Goal: Task Accomplishment & Management: Manage account settings

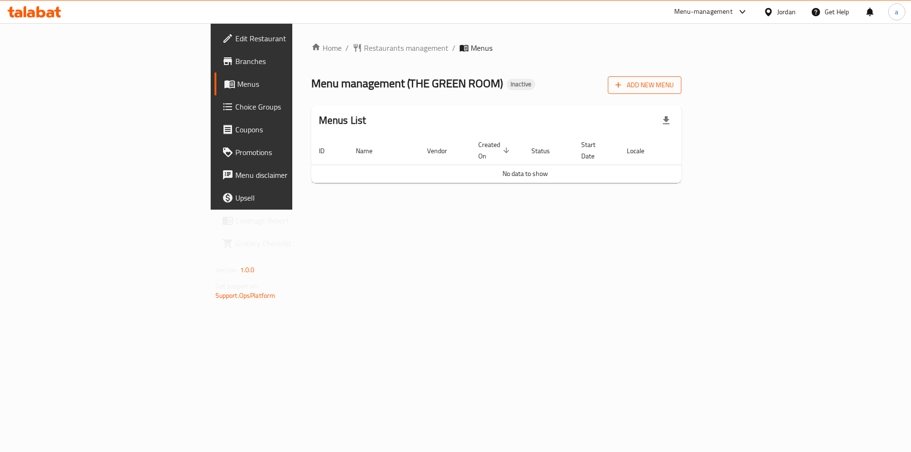
click at [674, 84] on span "Add New Menu" at bounding box center [644, 85] width 58 height 12
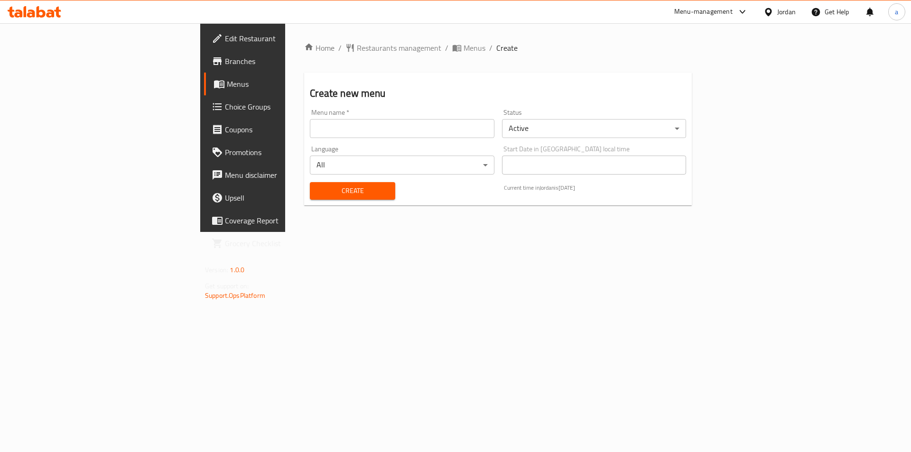
click at [384, 134] on input "text" at bounding box center [402, 128] width 184 height 19
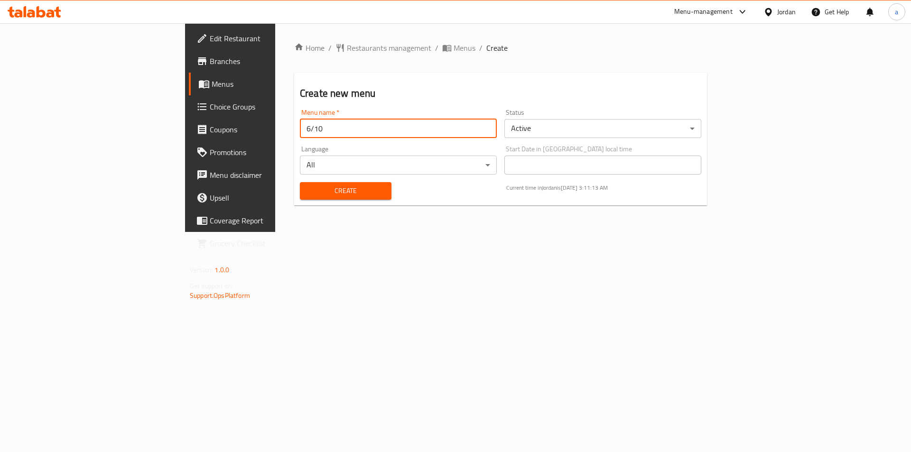
type input "6/10"
click at [307, 195] on span "Create" at bounding box center [345, 191] width 76 height 12
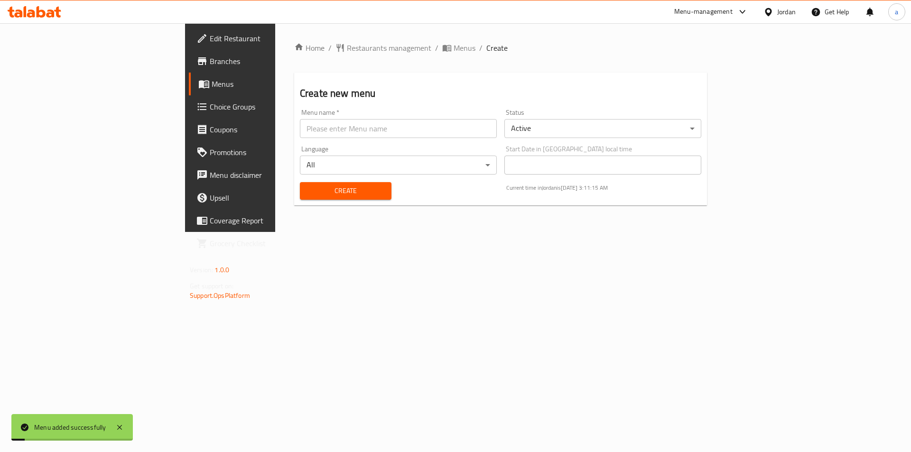
click at [212, 83] on span "Menus" at bounding box center [271, 83] width 118 height 11
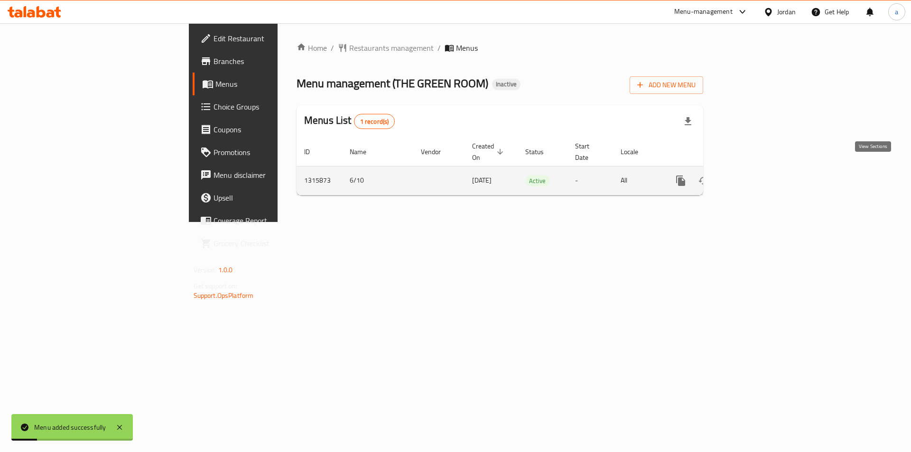
click at [753, 176] on icon "enhanced table" at bounding box center [749, 180] width 9 height 9
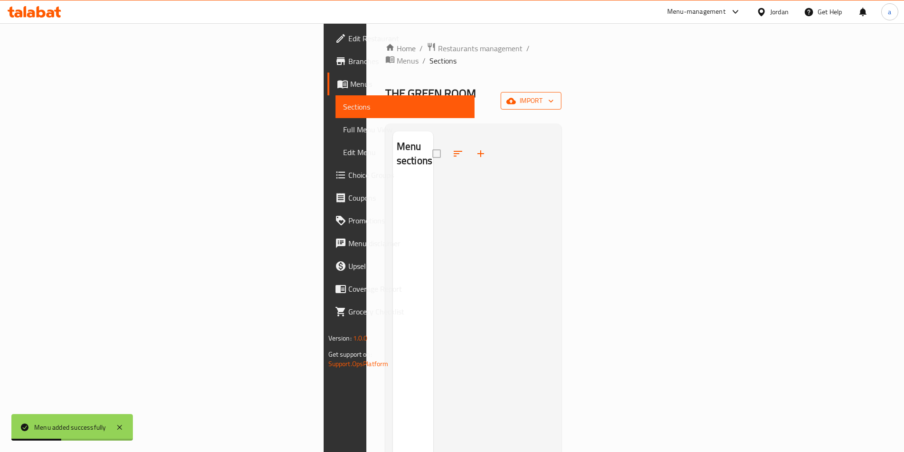
click at [554, 95] on span "import" at bounding box center [531, 101] width 46 height 12
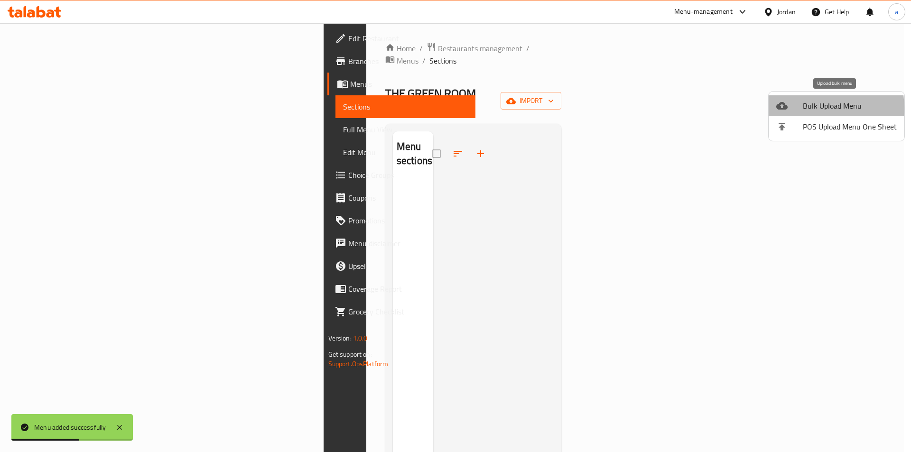
click at [810, 108] on span "Bulk Upload Menu" at bounding box center [850, 105] width 94 height 11
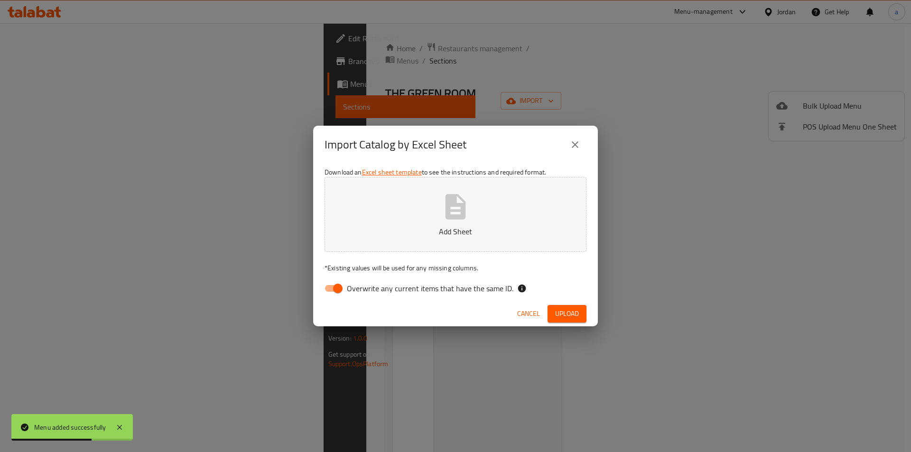
click at [337, 289] on input "Overwrite any current items that have the same ID." at bounding box center [338, 288] width 54 height 18
checkbox input "false"
click at [458, 220] on icon "button" at bounding box center [455, 207] width 30 height 30
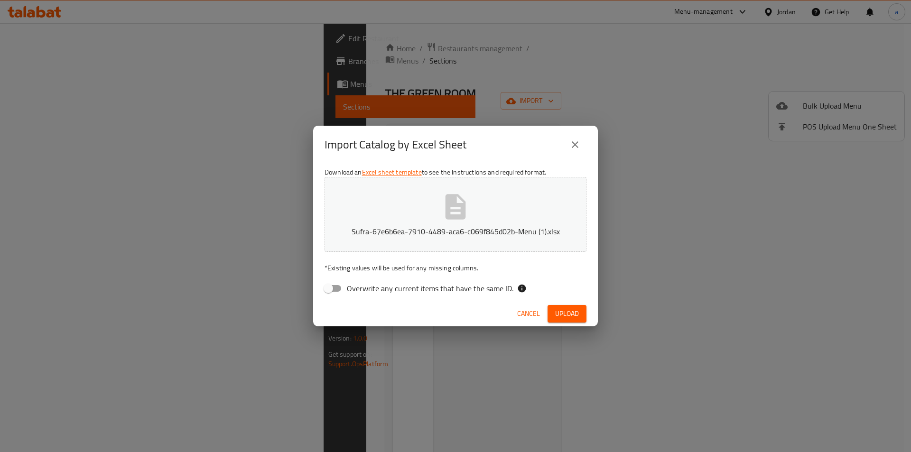
click at [573, 309] on span "Upload" at bounding box center [567, 314] width 24 height 12
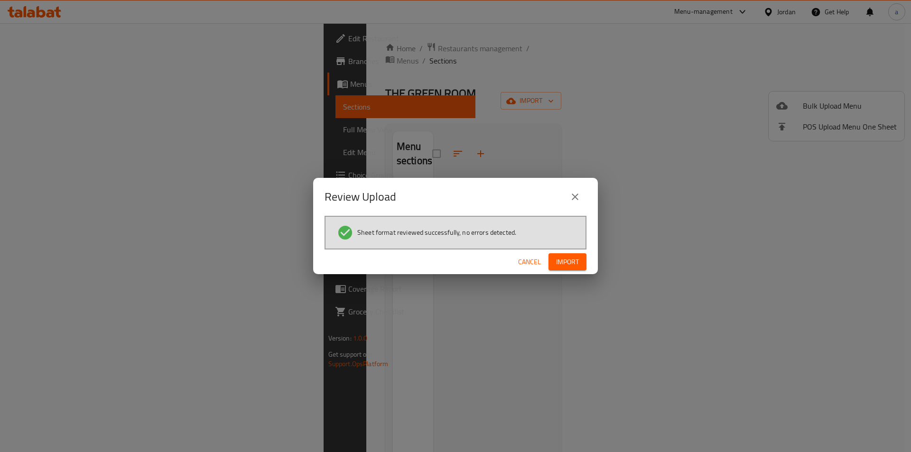
click at [570, 258] on span "Import" at bounding box center [567, 262] width 23 height 12
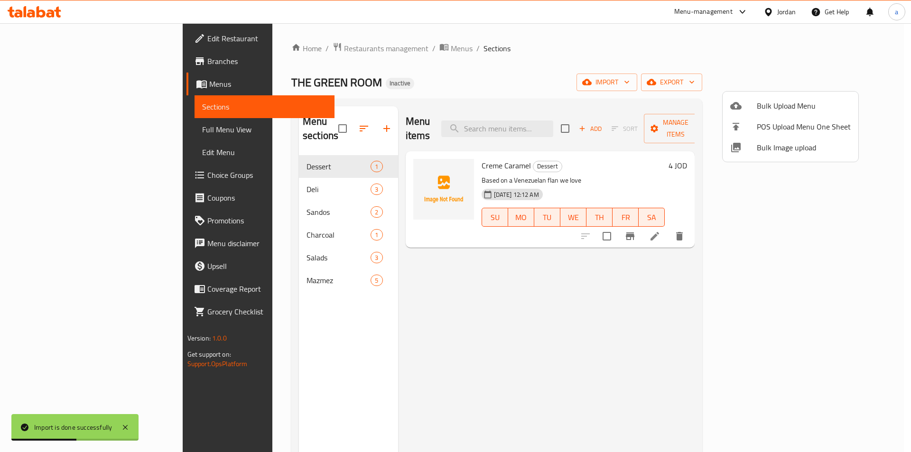
drag, startPoint x: 588, startPoint y: 276, endPoint x: 439, endPoint y: 265, distance: 149.3
click at [557, 270] on div at bounding box center [455, 226] width 911 height 452
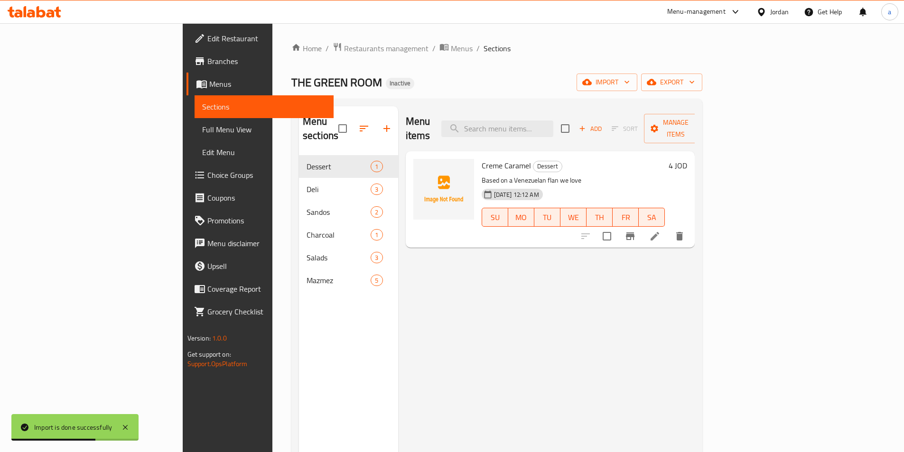
click at [202, 130] on span "Full Menu View" at bounding box center [264, 129] width 124 height 11
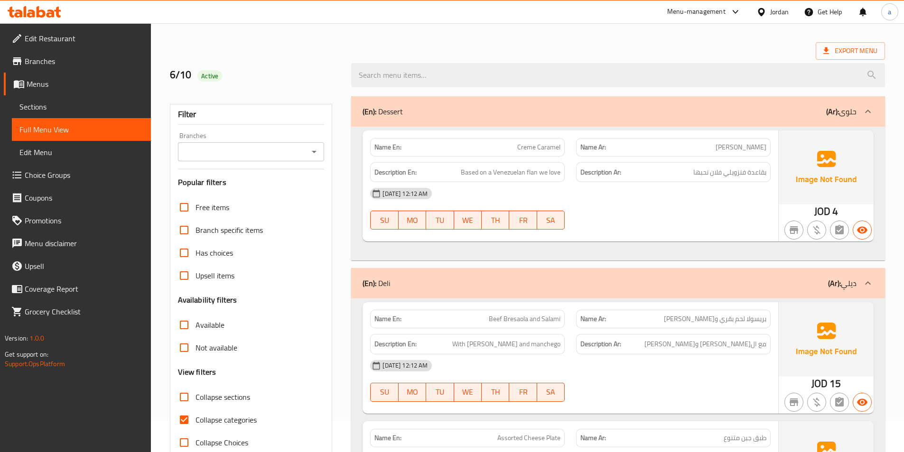
scroll to position [190, 0]
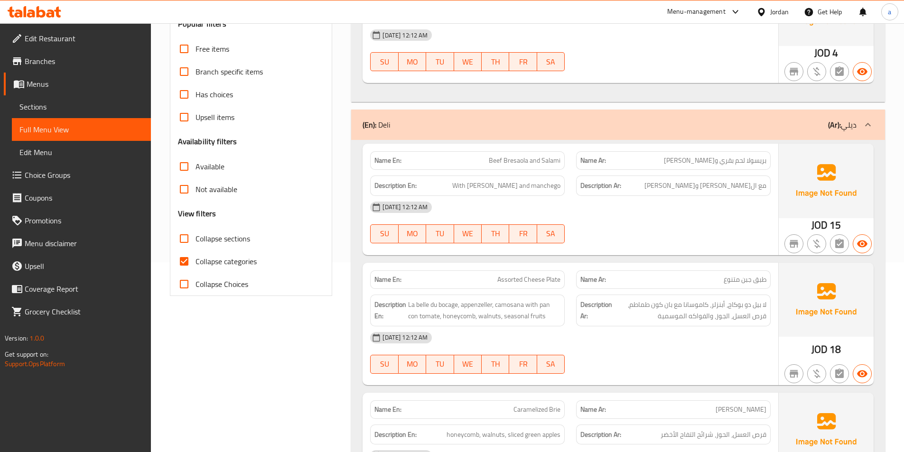
click at [186, 264] on input "Collapse categories" at bounding box center [184, 261] width 23 height 23
checkbox input "false"
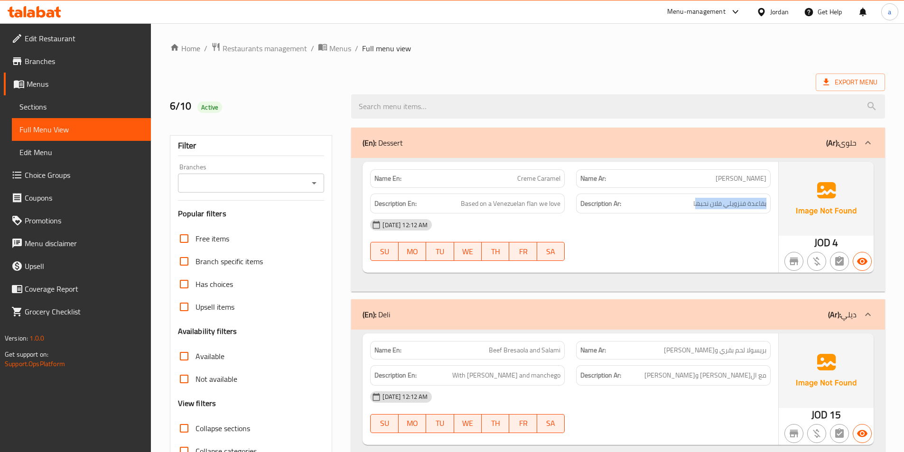
drag, startPoint x: 695, startPoint y: 204, endPoint x: 767, endPoint y: 205, distance: 72.1
click at [767, 205] on div "Description Ar: بقاعدة فنزويلي فلان نحبها" at bounding box center [673, 204] width 195 height 20
click at [521, 204] on span "Based on a Venezuelan flan we love" at bounding box center [511, 204] width 100 height 12
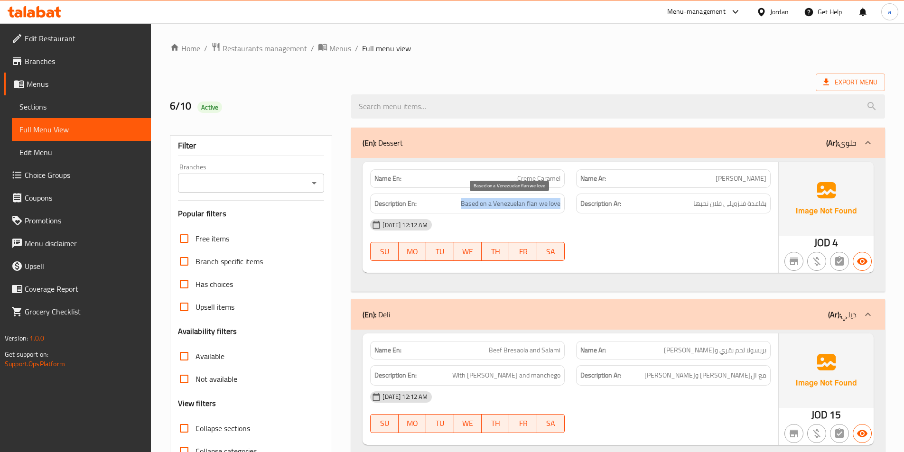
click at [521, 204] on span "Based on a Venezuelan flan we love" at bounding box center [511, 204] width 100 height 12
copy span "Based on a Venezuelan flan we love"
click at [660, 219] on div "[DATE] 12:12 AM" at bounding box center [570, 225] width 412 height 23
drag, startPoint x: 539, startPoint y: 205, endPoint x: 566, endPoint y: 204, distance: 27.1
click at [566, 204] on div "Description En: Based on a Venezuelan flan we love" at bounding box center [467, 204] width 206 height 32
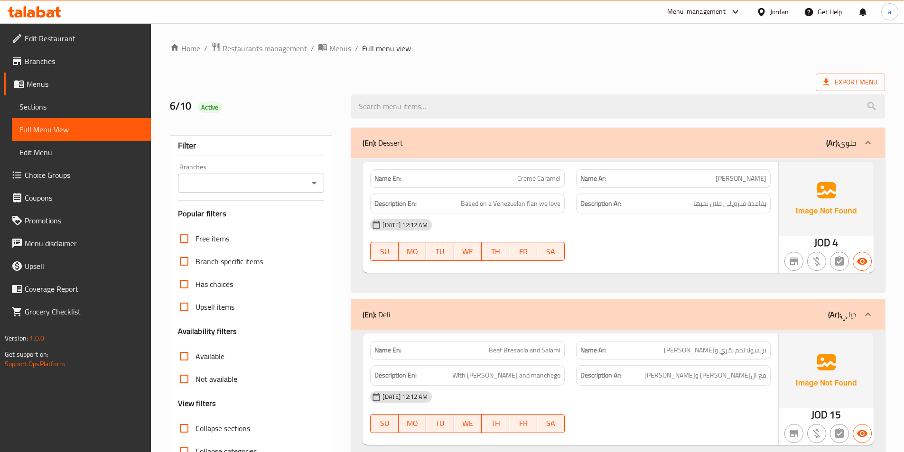
click at [496, 207] on span "Based on a Venezuelan flan we love" at bounding box center [511, 204] width 100 height 12
drag, startPoint x: 496, startPoint y: 207, endPoint x: 518, endPoint y: 205, distance: 21.4
click at [496, 207] on span "Based on a Venezuelan flan we love" at bounding box center [511, 204] width 100 height 12
click at [509, 203] on span "Based on a Venezuelan flan we love" at bounding box center [511, 204] width 100 height 12
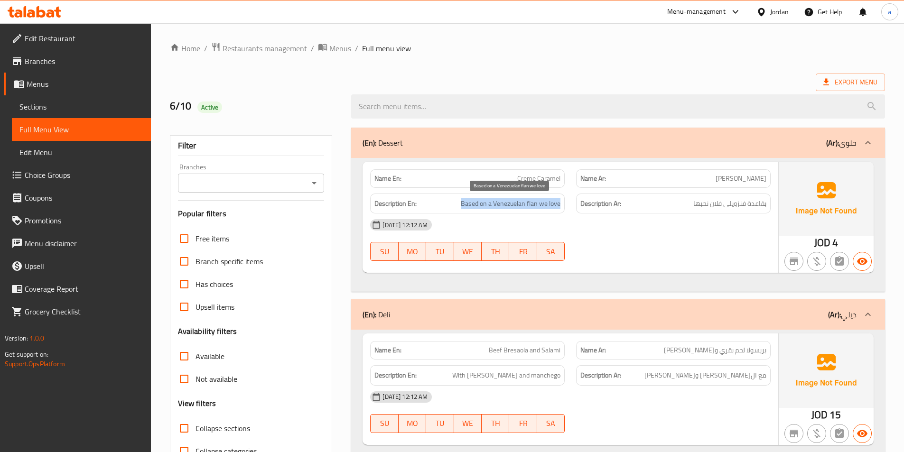
click at [509, 203] on span "Based on a Venezuelan flan we love" at bounding box center [511, 204] width 100 height 12
click at [688, 235] on div "[DATE] 12:12 AM" at bounding box center [570, 225] width 412 height 23
click at [530, 205] on span "Based on a Venezuelan flan we love" at bounding box center [511, 204] width 100 height 12
click at [627, 235] on div "[DATE] 12:12 AM" at bounding box center [570, 225] width 412 height 23
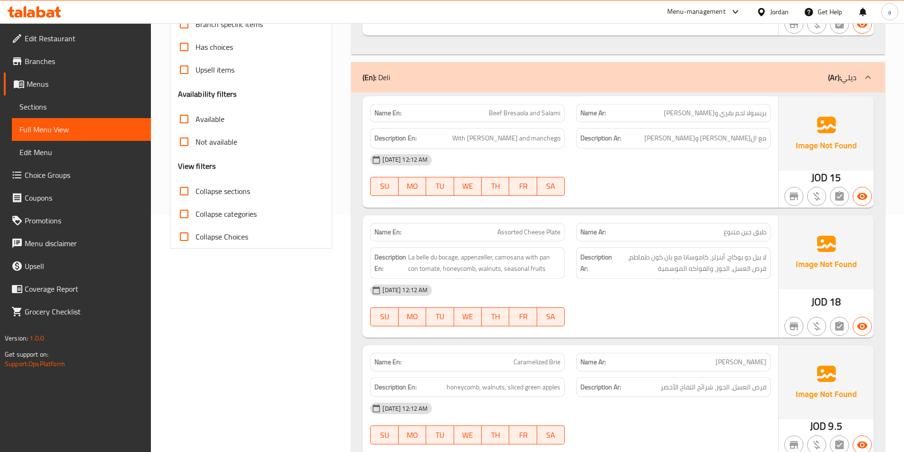
scroll to position [380, 0]
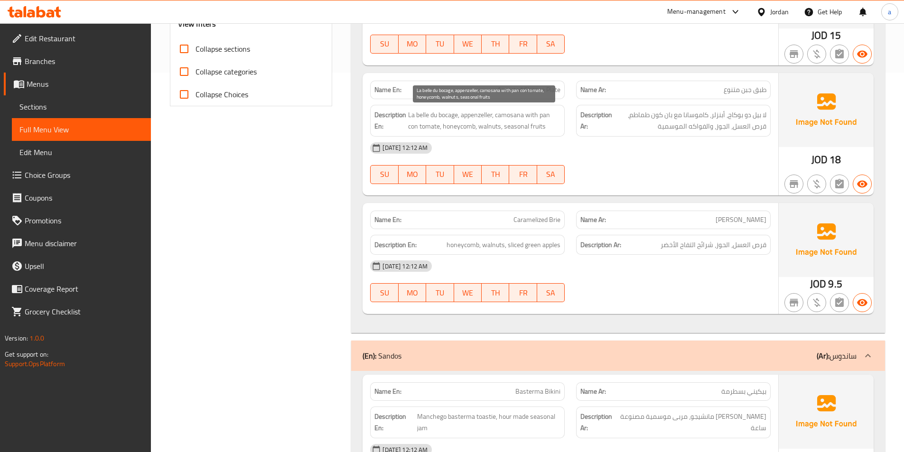
click at [476, 113] on span "La belle du bocage, appenzeller, camosana with pan con tomate, honeycomb, walnu…" at bounding box center [484, 120] width 152 height 23
click at [545, 115] on span "La belle du bocage, appenzeller, camosana with pan con tomate, honeycomb, walnu…" at bounding box center [484, 120] width 152 height 23
click at [538, 92] on span "Assorted Cheese Plate" at bounding box center [528, 90] width 63 height 10
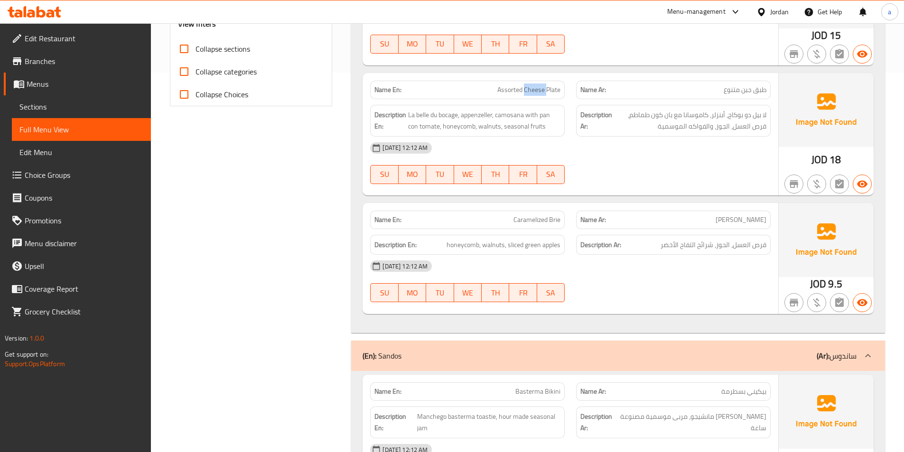
click at [538, 92] on span "Assorted Cheese Plate" at bounding box center [528, 90] width 63 height 10
copy span "Assorted Cheese Plate"
click at [671, 169] on div "[DATE] 12:12 AM SU MO TU WE TH FR SA" at bounding box center [570, 163] width 412 height 53
click at [537, 220] on span "Caramelized Brie" at bounding box center [536, 220] width 47 height 10
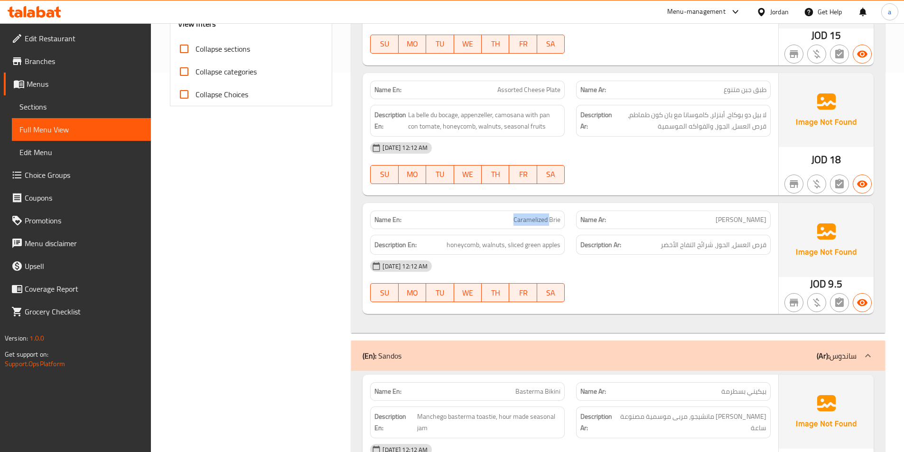
click at [537, 220] on span "Caramelized Brie" at bounding box center [536, 220] width 47 height 10
copy span "Caramelized Brie"
click at [694, 278] on div "[DATE] 12:12 AM" at bounding box center [570, 266] width 412 height 23
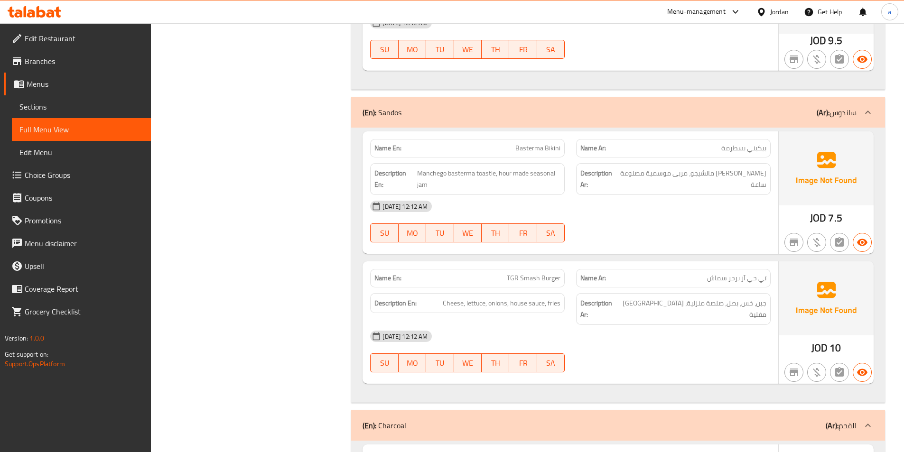
scroll to position [664, 0]
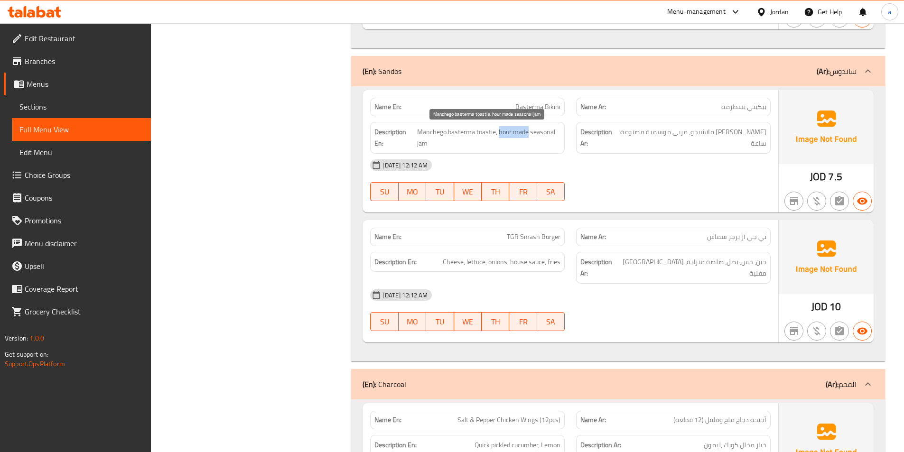
drag, startPoint x: 500, startPoint y: 134, endPoint x: 527, endPoint y: 136, distance: 26.6
click at [527, 136] on span "Manchego basterma toastie, hour made seasonal jam" at bounding box center [489, 137] width 144 height 23
copy span "hour made"
click at [527, 106] on span "Basterma Bikini" at bounding box center [537, 107] width 45 height 10
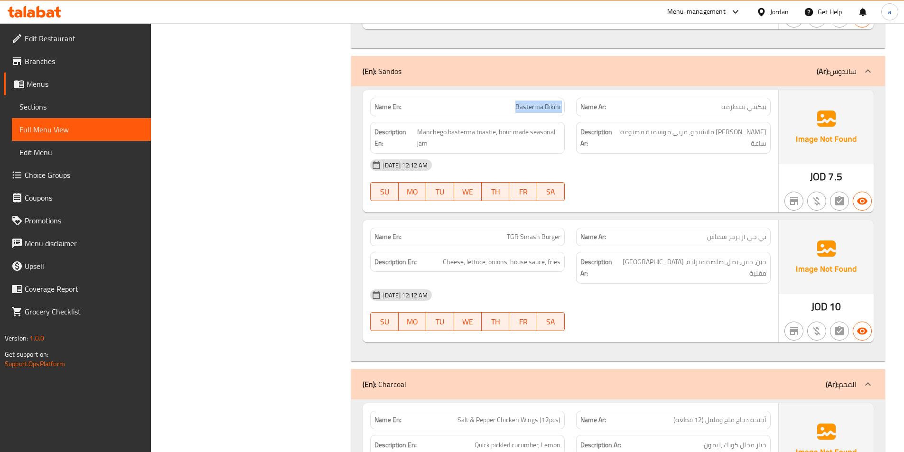
click at [527, 106] on span "Basterma Bikini" at bounding box center [537, 107] width 45 height 10
copy span "Basterma Bikini"
click at [764, 237] on span "تي جي آر برجر سماش" at bounding box center [736, 237] width 59 height 10
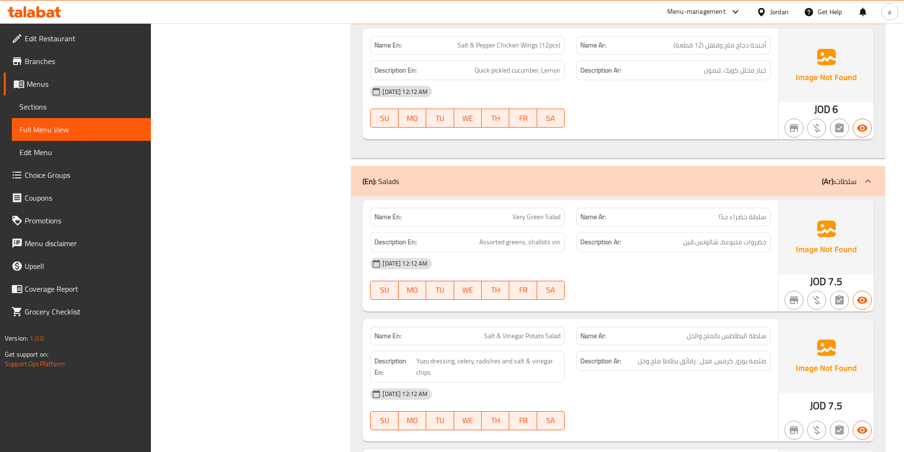
scroll to position [1091, 0]
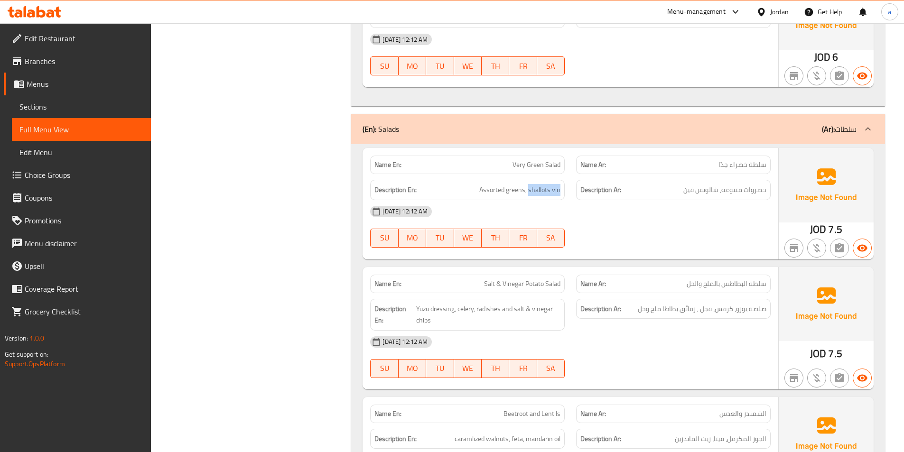
drag, startPoint x: 529, startPoint y: 179, endPoint x: 573, endPoint y: 181, distance: 43.7
click at [573, 182] on div "Description En: Assorted greens, shallots vin Description Ar: خضروات متنوعة، شا…" at bounding box center [570, 190] width 412 height 32
copy span "shallots vin"
click at [657, 221] on div "06-10-2025 12:12 AM SU MO TU WE TH FR SA" at bounding box center [570, 226] width 412 height 53
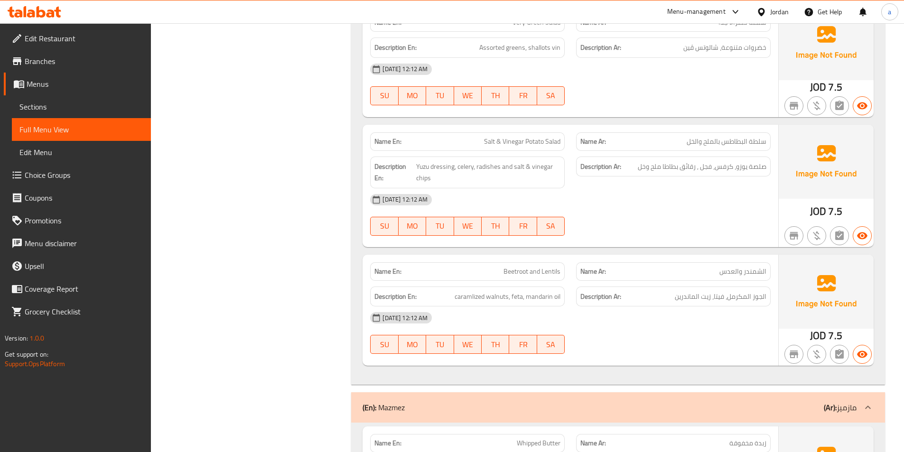
click at [520, 267] on span "Beetroot and Lentils" at bounding box center [531, 272] width 57 height 10
click at [442, 267] on p "Name En: Beetroot and Lentils" at bounding box center [467, 272] width 186 height 10
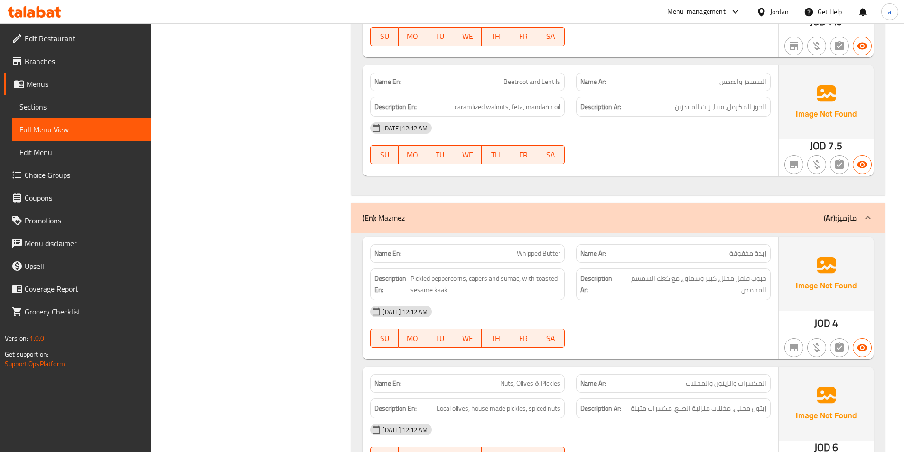
scroll to position [1566, 0]
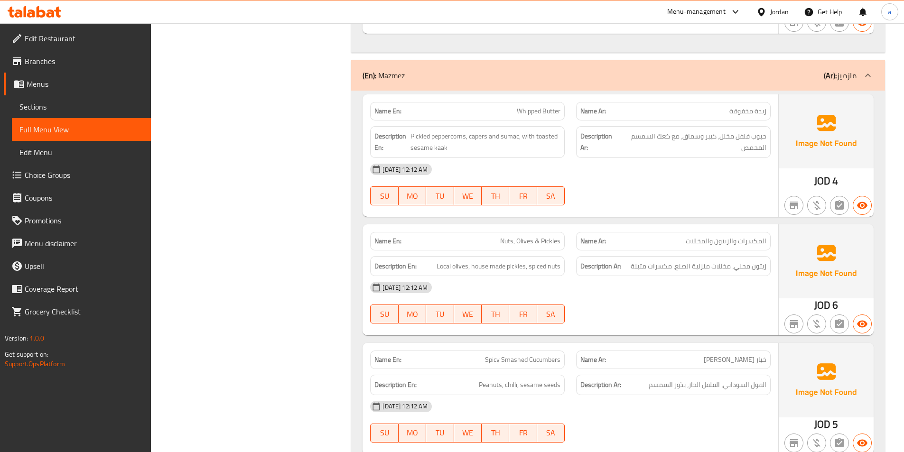
drag, startPoint x: 740, startPoint y: 269, endPoint x: 725, endPoint y: 265, distance: 15.6
click at [741, 276] on div "[DATE] 12:12 AM" at bounding box center [570, 287] width 412 height 23
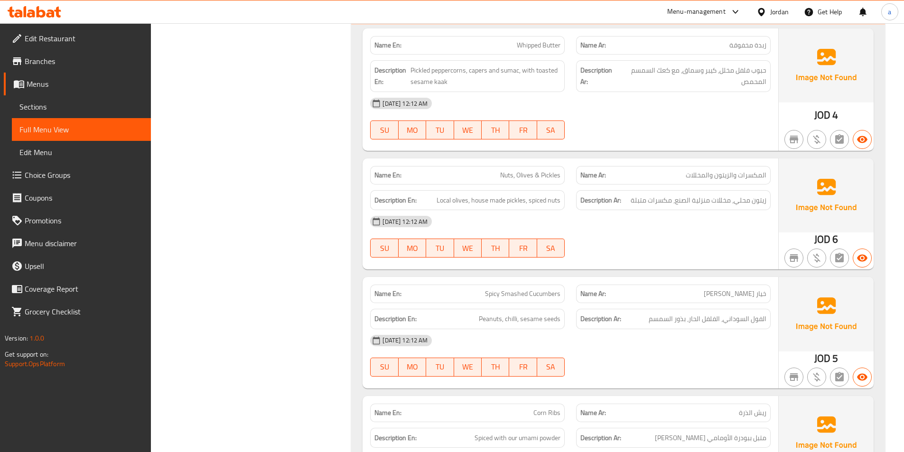
scroll to position [1708, 0]
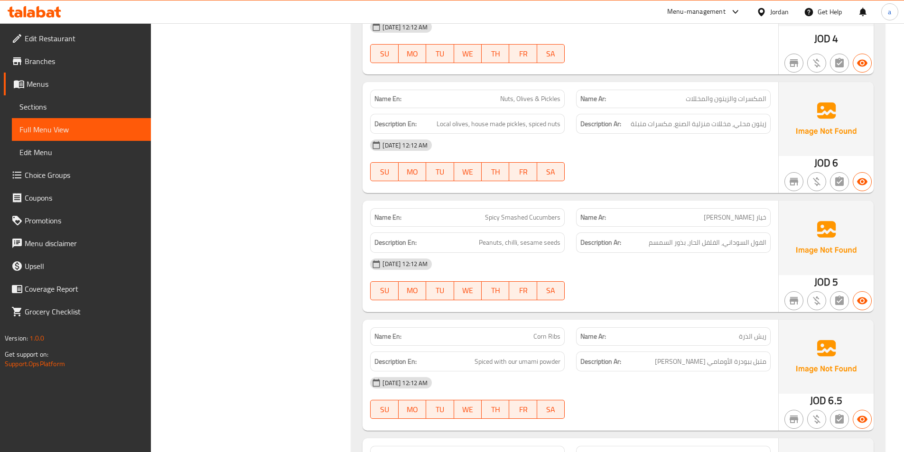
click at [481, 237] on span "Peanuts, chilli, sesame seeds" at bounding box center [520, 243] width 82 height 12
click at [650, 271] on div "06-10-2025 12:12 AM SU MO TU WE TH FR SA" at bounding box center [570, 279] width 412 height 53
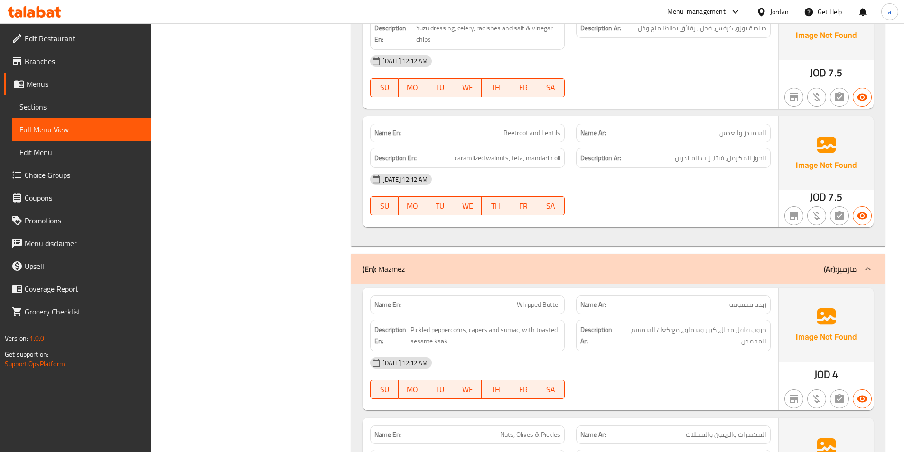
scroll to position [1358, 0]
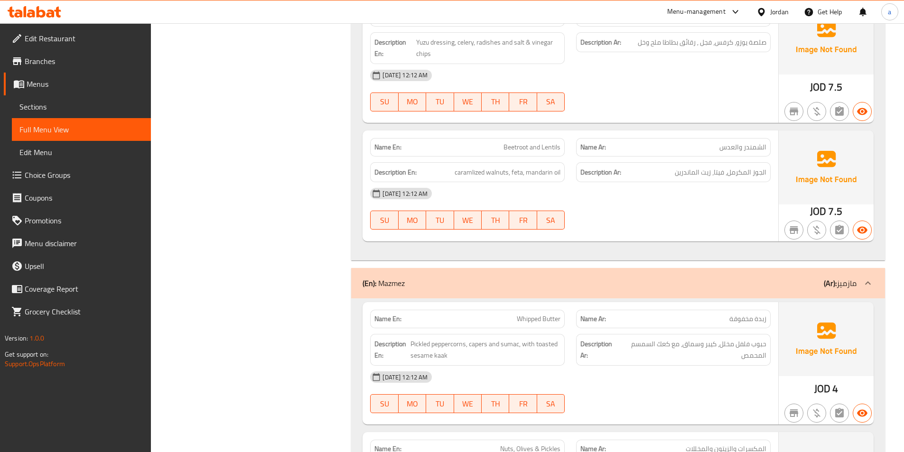
click at [52, 88] on span "Menus" at bounding box center [85, 83] width 117 height 11
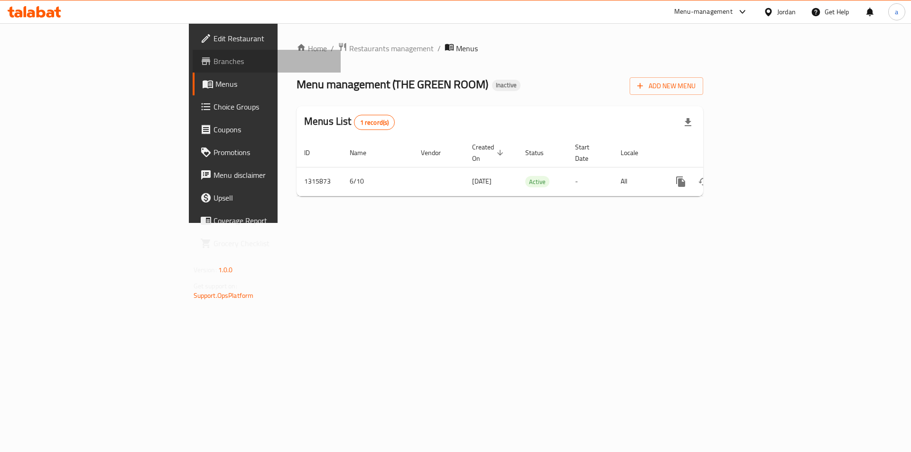
click at [214, 65] on span "Branches" at bounding box center [274, 61] width 120 height 11
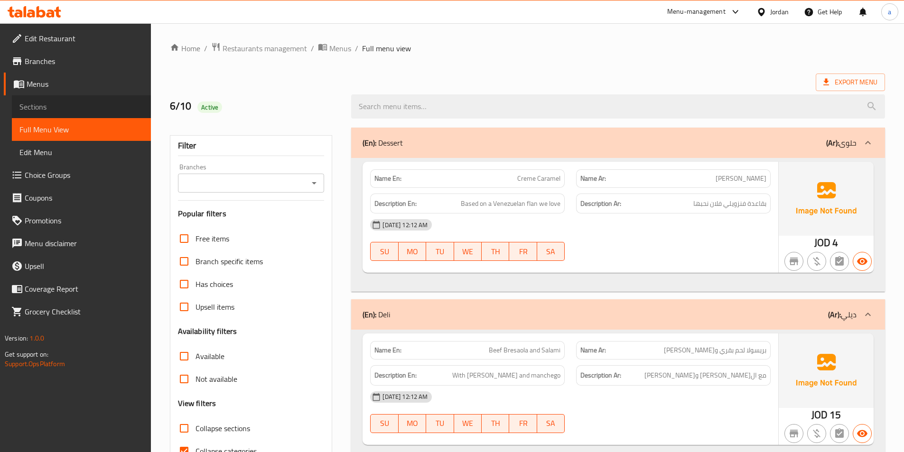
click at [54, 108] on span "Sections" at bounding box center [81, 106] width 124 height 11
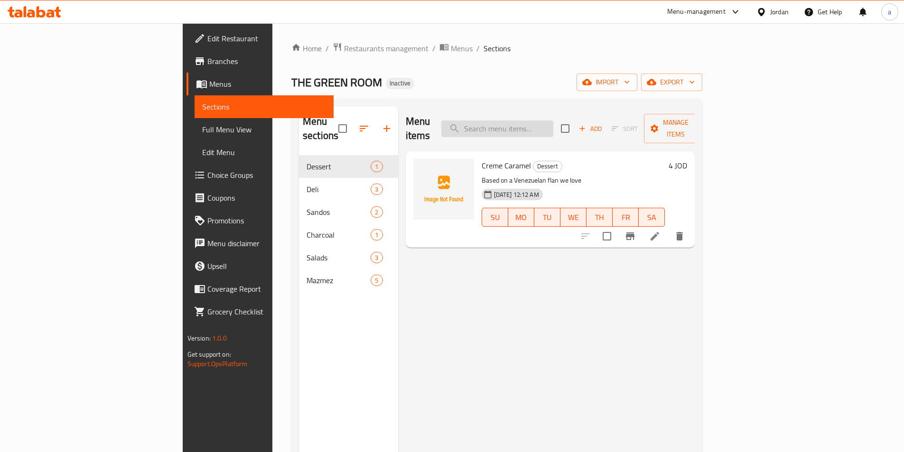
click at [553, 121] on input "search" at bounding box center [497, 129] width 112 height 17
paste input "Assorted Cheese Plate"
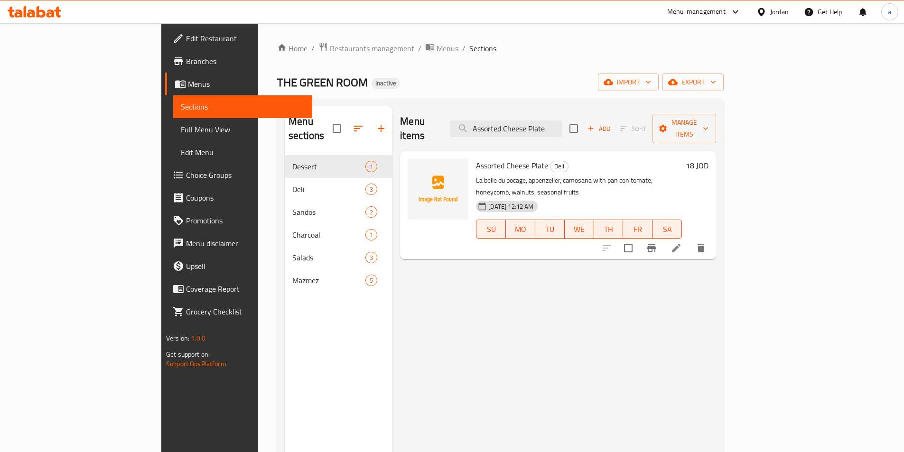
type input "Assorted Cheese Plate"
click at [682, 242] on icon at bounding box center [675, 247] width 11 height 11
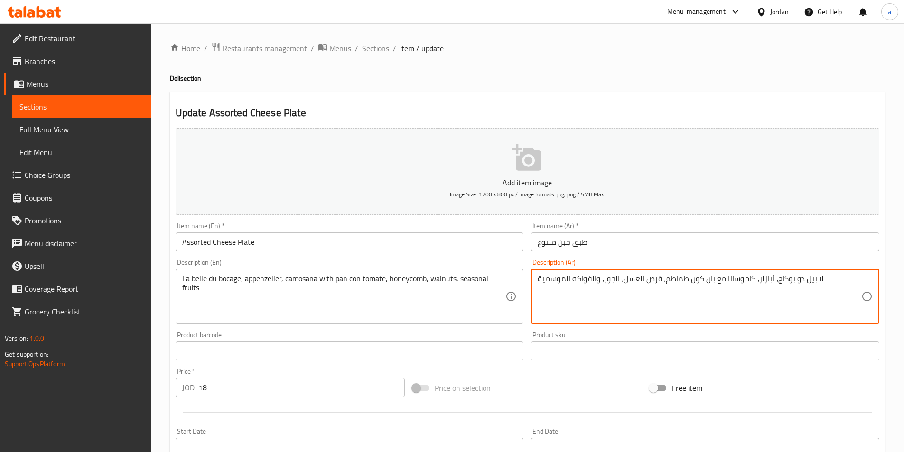
click at [708, 280] on textarea "لا بيل دو بوكاج، أبنزلر، كاموسانا مع بان كون طماطم، قرص العسل، الجوز، والفواكه …" at bounding box center [700, 296] width 324 height 45
type textarea "لا بيل دو بوكاج، أبنزلر، كاموسانا مع طاسة كون طماطم، قرص العسل، الجوز، والفواكه…"
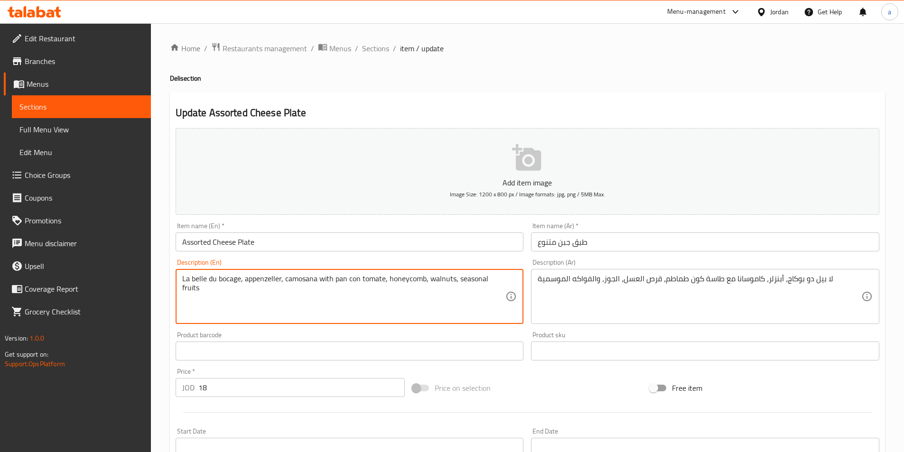
click at [407, 279] on textarea "La belle du bocage, appenzeller, camosana with pan con tomate, honeycomb, walnu…" at bounding box center [344, 296] width 324 height 45
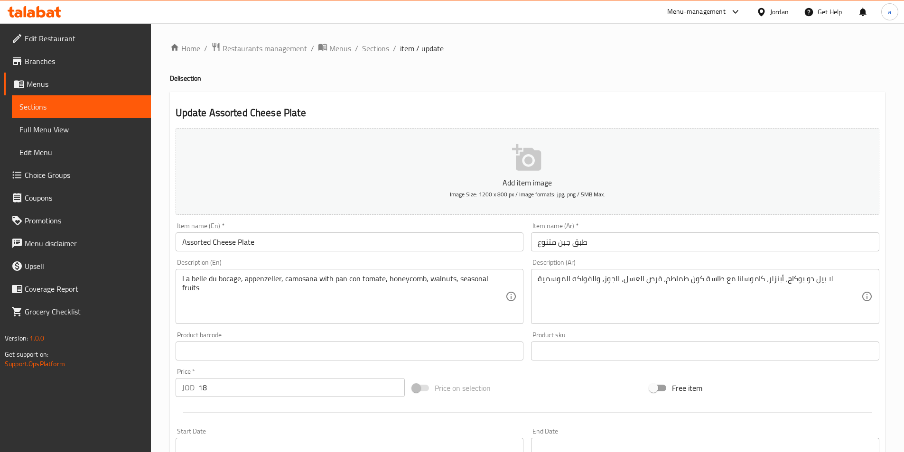
click at [369, 303] on textarea "La belle du bocage, appenzeller, camosana with pan con tomate, honeycomb, walnu…" at bounding box center [344, 296] width 324 height 45
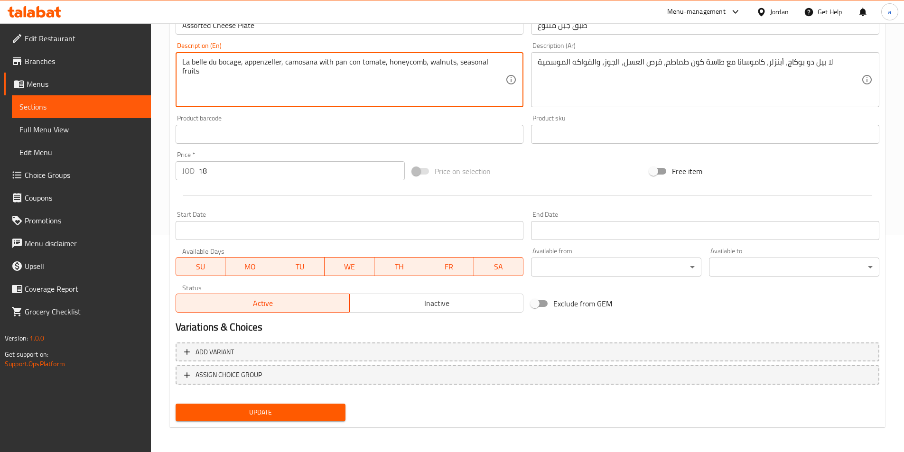
scroll to position [218, 0]
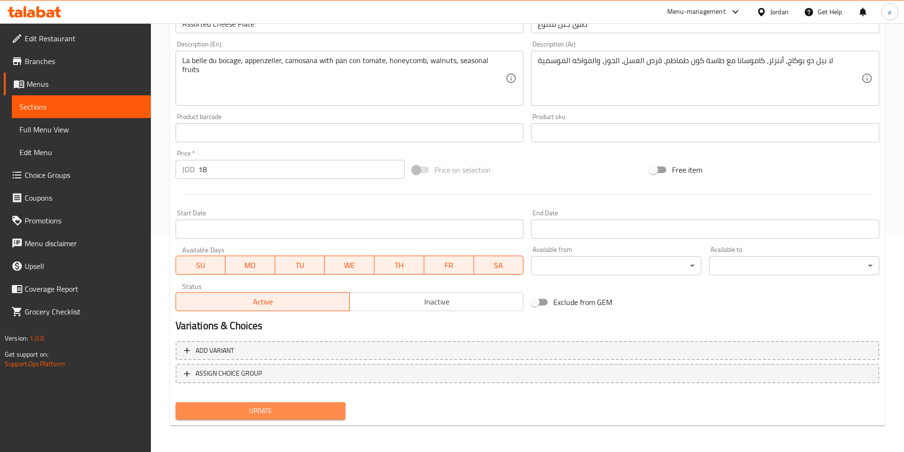
click at [255, 409] on span "Update" at bounding box center [260, 411] width 155 height 12
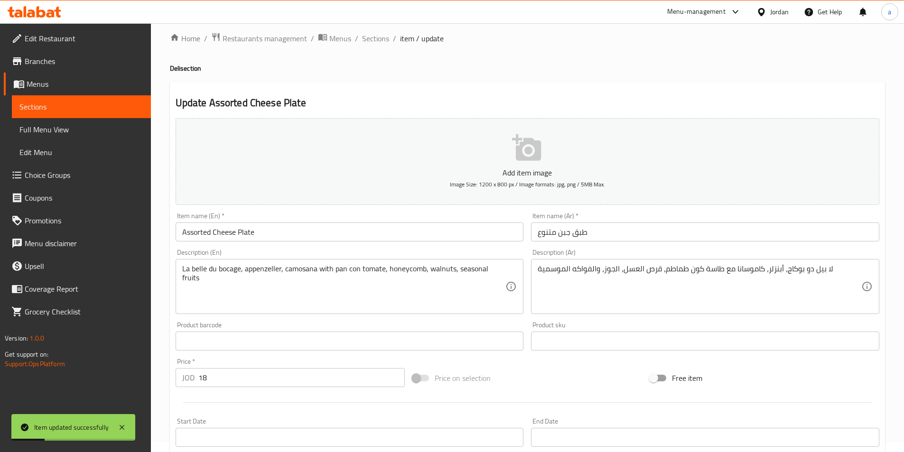
scroll to position [0, 0]
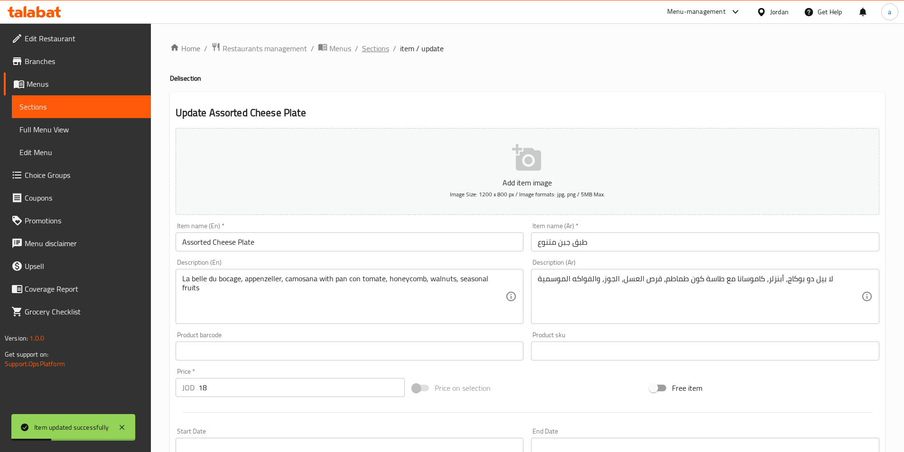
click at [380, 46] on span "Sections" at bounding box center [375, 48] width 27 height 11
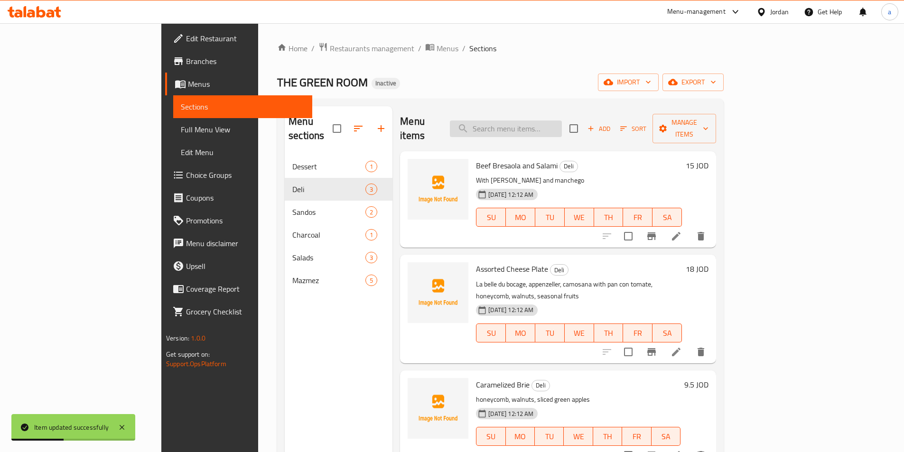
click at [562, 121] on input "search" at bounding box center [506, 129] width 112 height 17
paste input "Caramelized Brie"
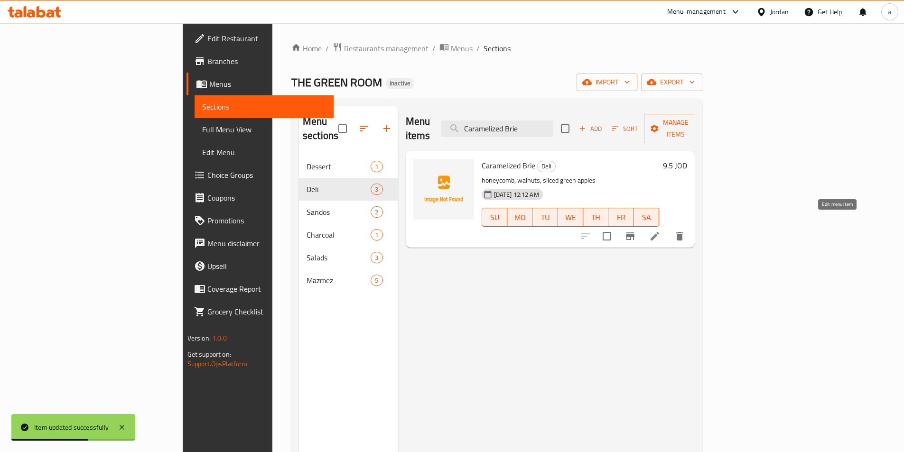
type input "Caramelized Brie"
click at [660, 231] on icon at bounding box center [654, 236] width 11 height 11
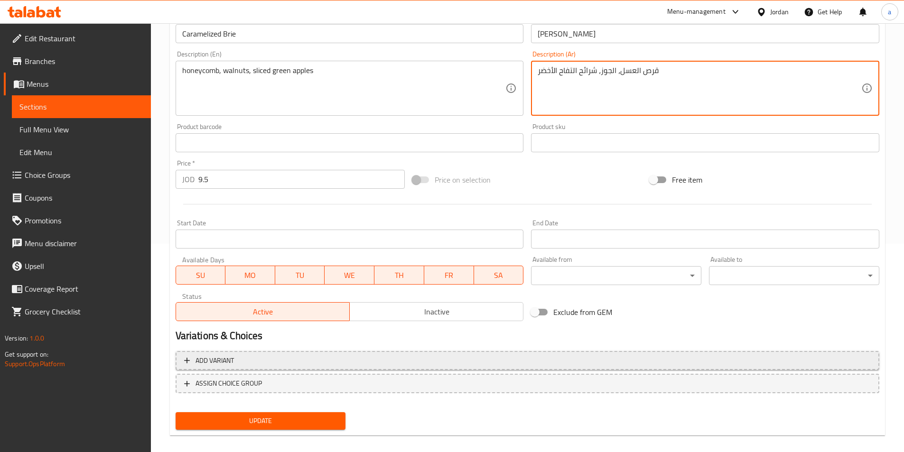
scroll to position [218, 0]
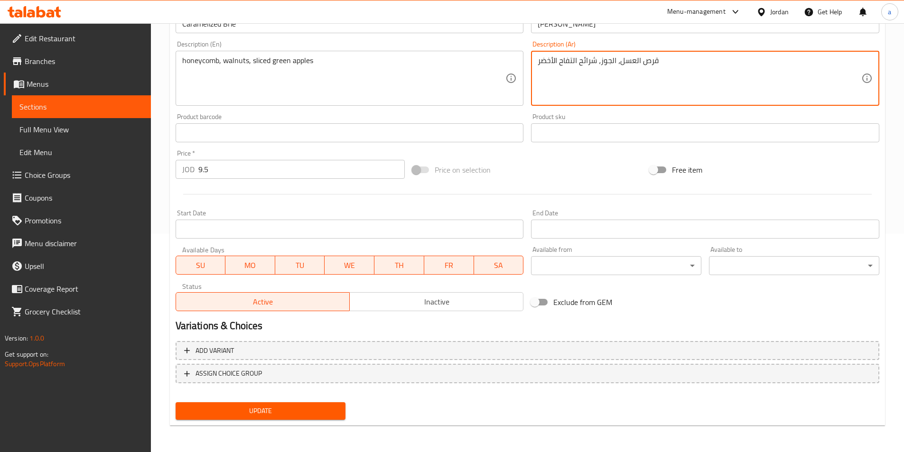
type textarea "قرص العسل، الجوز، شرائح التفاح الأخضر"
click at [324, 410] on span "Update" at bounding box center [260, 411] width 155 height 12
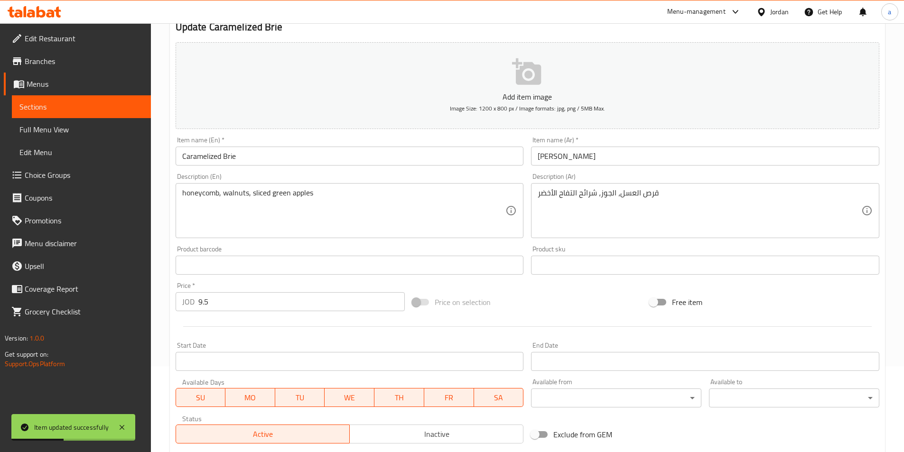
scroll to position [0, 0]
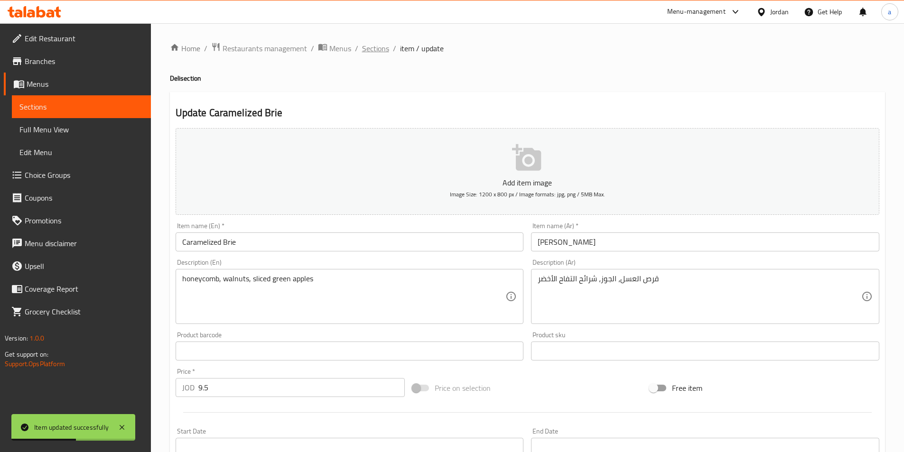
click at [373, 50] on span "Sections" at bounding box center [375, 48] width 27 height 11
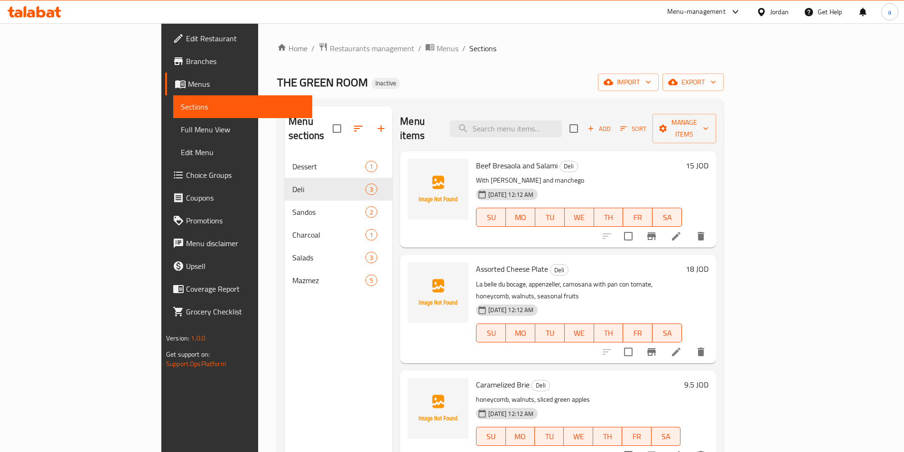
drag, startPoint x: 626, startPoint y: 130, endPoint x: 577, endPoint y: 115, distance: 51.0
click at [625, 130] on div "Menu items Add Sort Manage items" at bounding box center [558, 128] width 316 height 45
click at [562, 121] on input "search" at bounding box center [506, 129] width 112 height 17
paste input "Basterma Bikini"
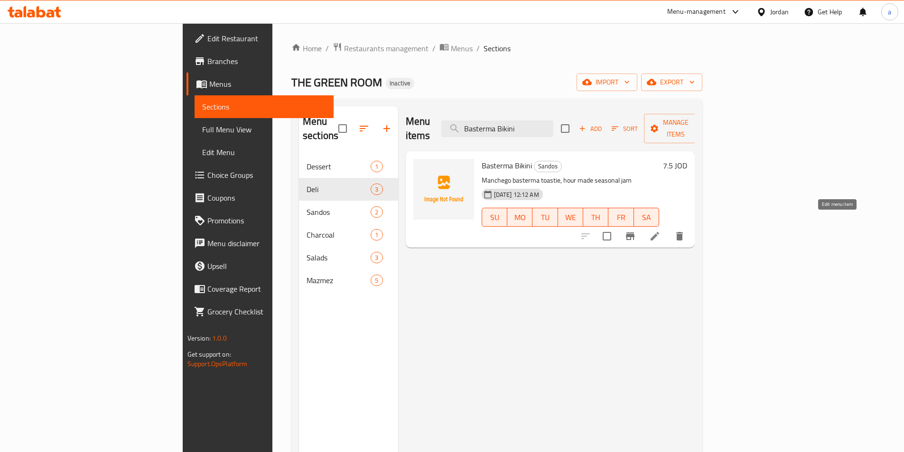
type input "Basterma Bikini"
click at [660, 231] on icon at bounding box center [654, 236] width 11 height 11
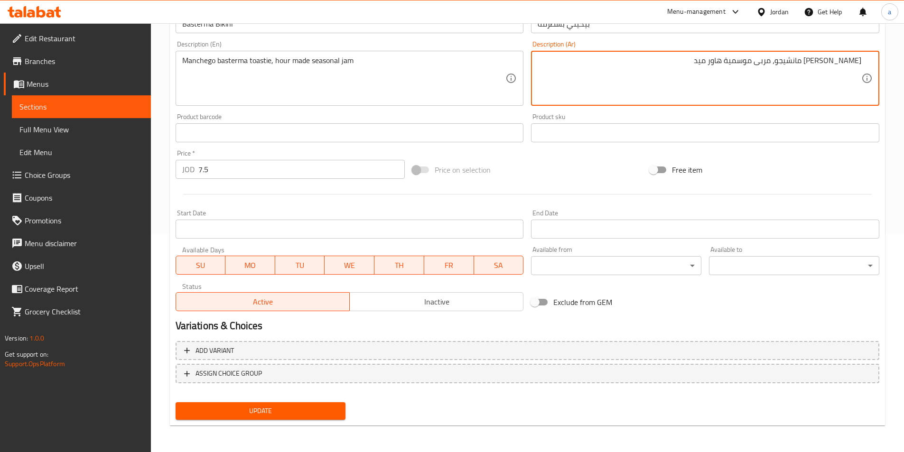
type textarea "توستي بسطرمة مانشيجو، مربى موسمية هاور ميد"
click at [303, 413] on span "Update" at bounding box center [260, 411] width 155 height 12
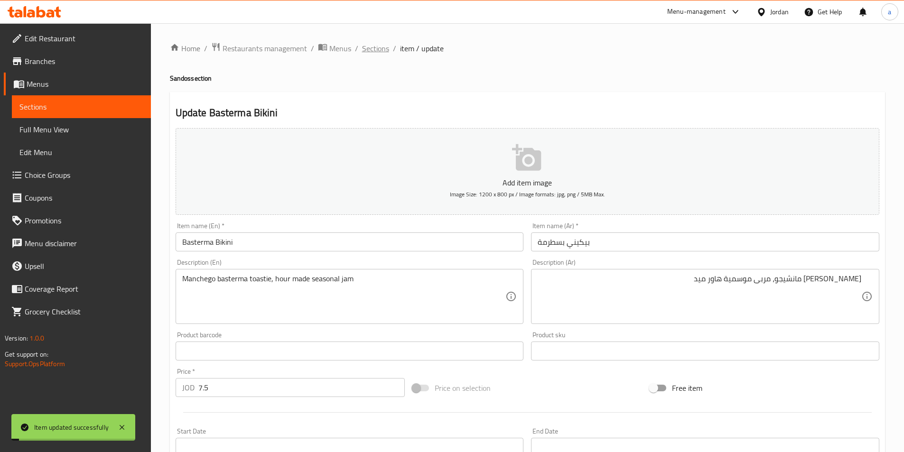
click at [370, 51] on span "Sections" at bounding box center [375, 48] width 27 height 11
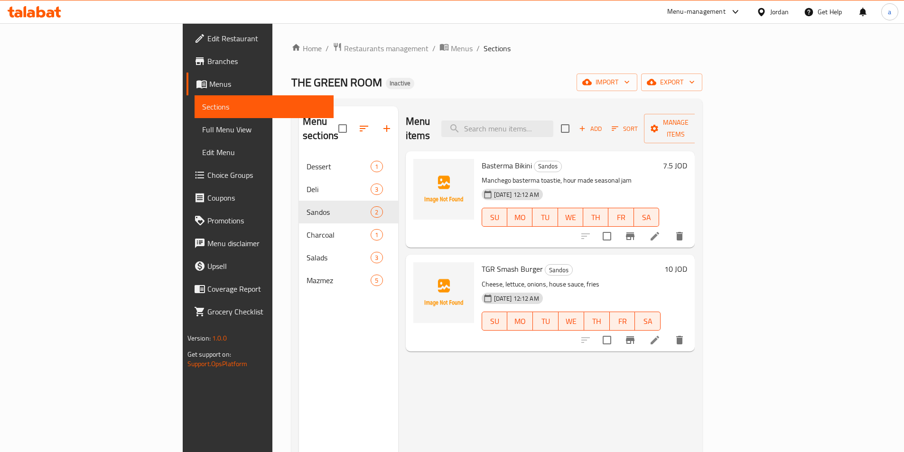
click at [202, 131] on span "Full Menu View" at bounding box center [264, 129] width 124 height 11
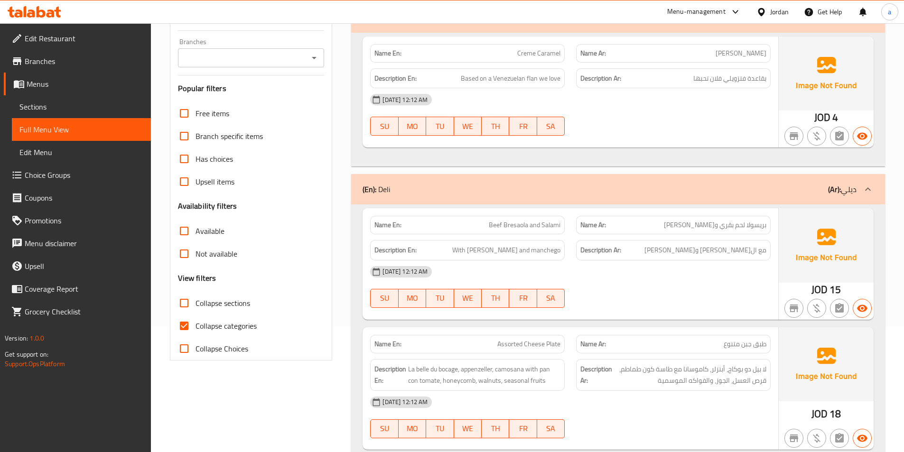
scroll to position [190, 0]
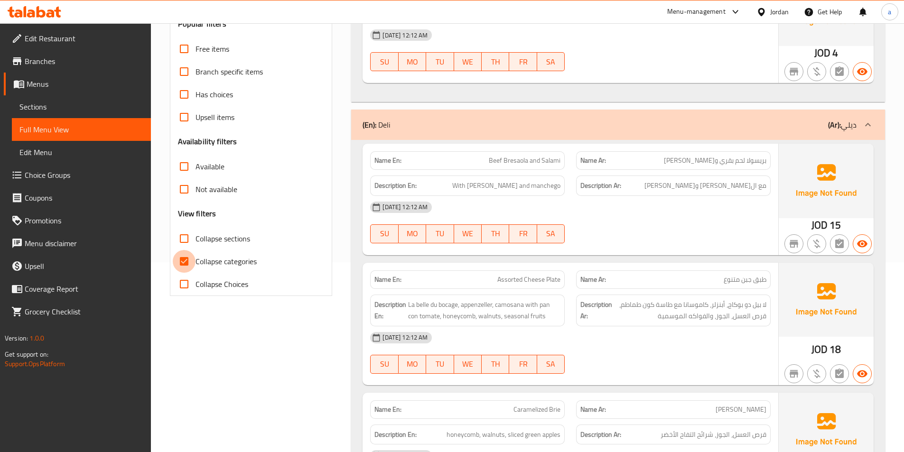
click at [182, 264] on input "Collapse categories" at bounding box center [184, 261] width 23 height 23
checkbox input "false"
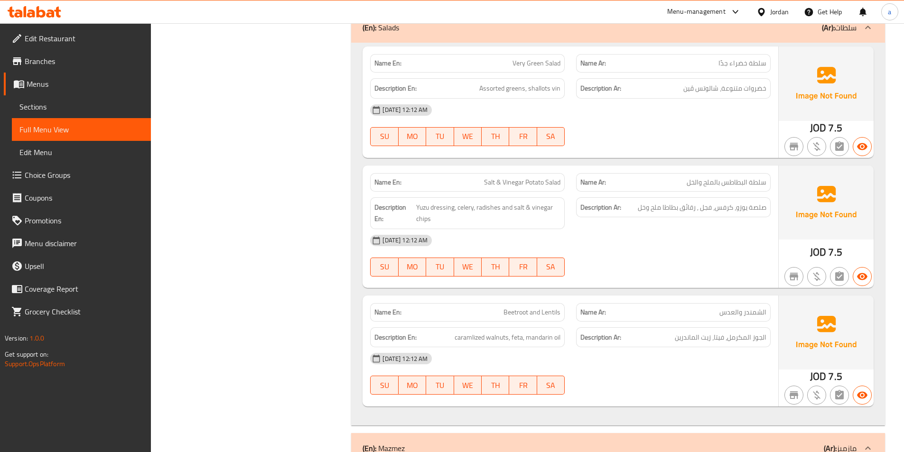
scroll to position [1216, 0]
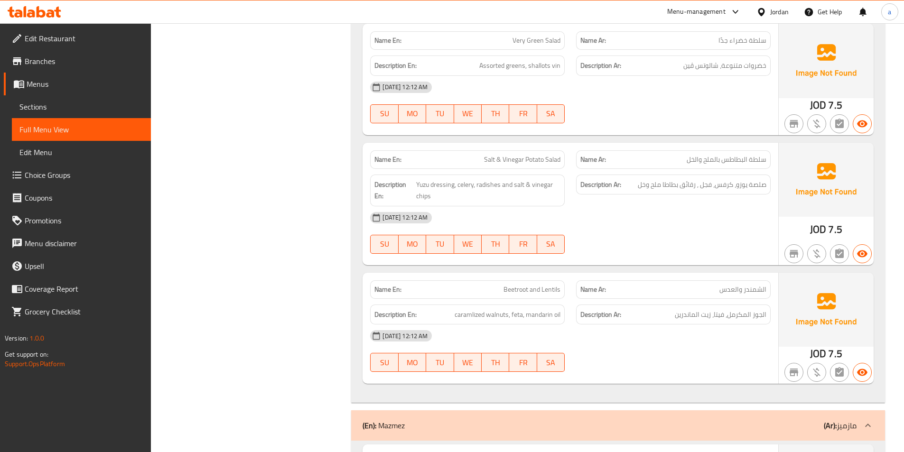
click at [742, 285] on span "الشمندر والعدس" at bounding box center [742, 290] width 47 height 10
click at [741, 285] on span "الشمندر والعدس" at bounding box center [742, 290] width 47 height 10
copy span "الشمندر والعدس"
click at [706, 309] on span "الجوز المكرمل، فيتا، زيت الماندرين" at bounding box center [721, 315] width 92 height 12
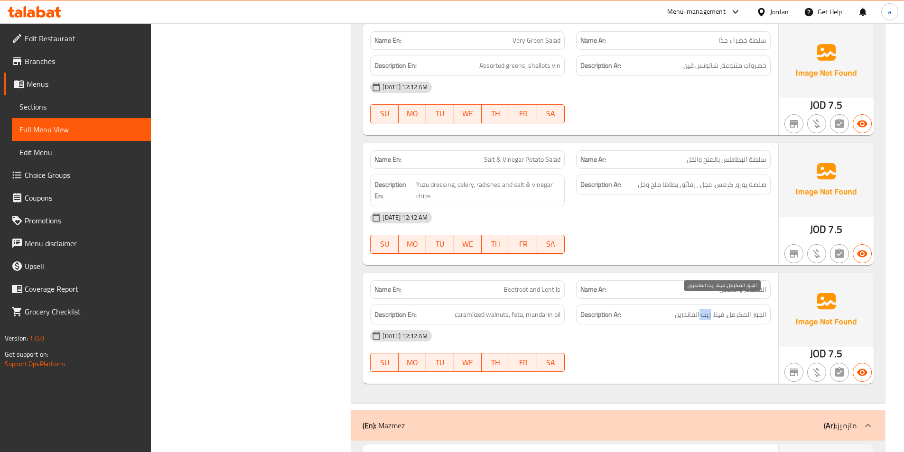
click at [706, 309] on span "الجوز المكرمل، فيتا، زيت الماندرين" at bounding box center [721, 315] width 92 height 12
copy div "الجوز المكرمل، فيتا، زيت الماندرين"
click at [653, 330] on div "[DATE] 12:12 AM" at bounding box center [570, 336] width 412 height 23
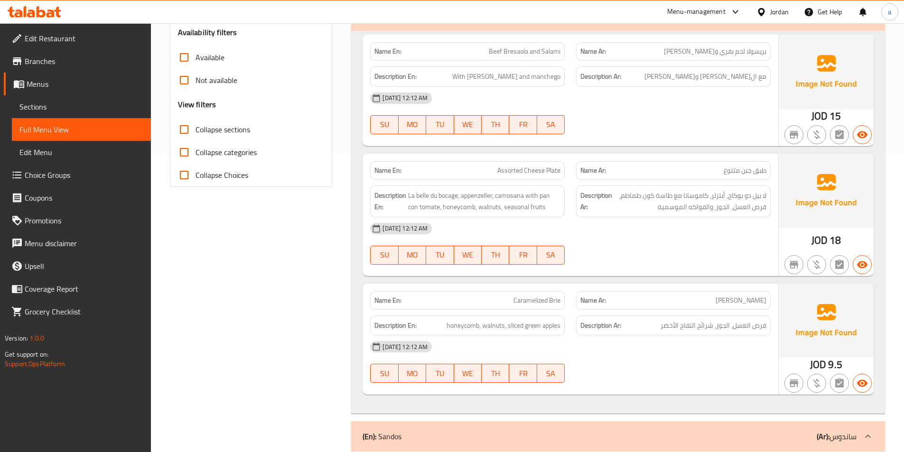
scroll to position [0, 0]
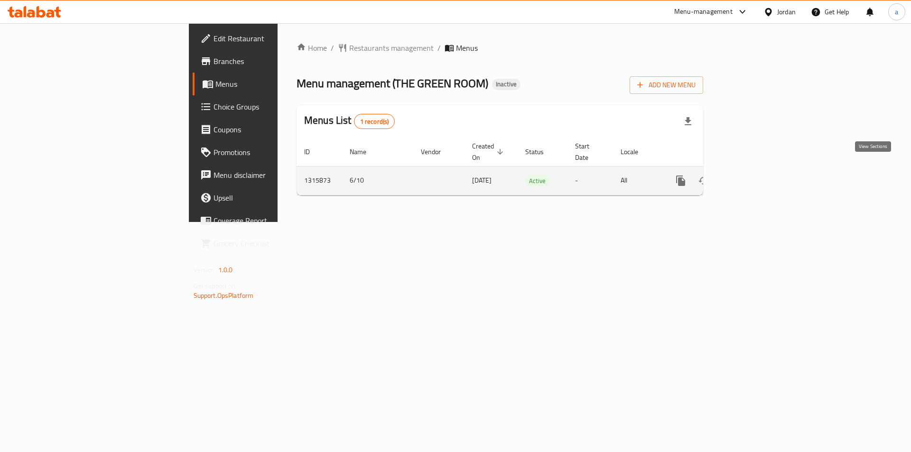
click at [755, 175] on icon "enhanced table" at bounding box center [748, 180] width 11 height 11
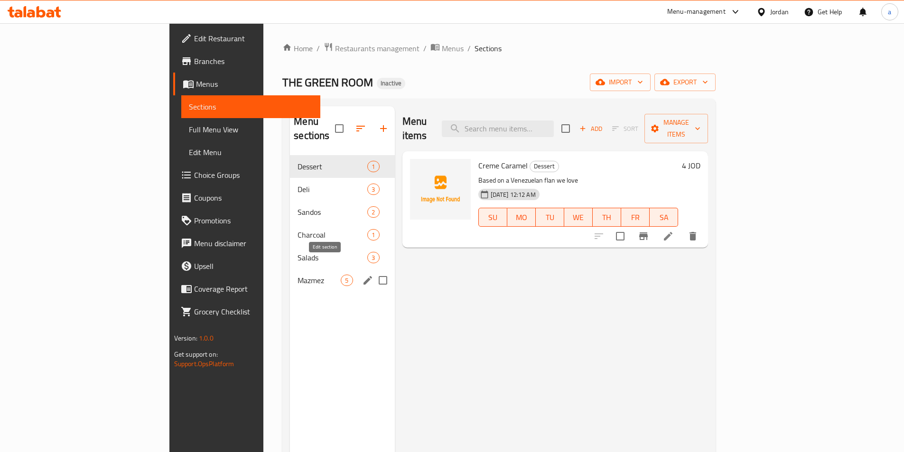
click at [362, 275] on icon "edit" at bounding box center [367, 280] width 11 height 11
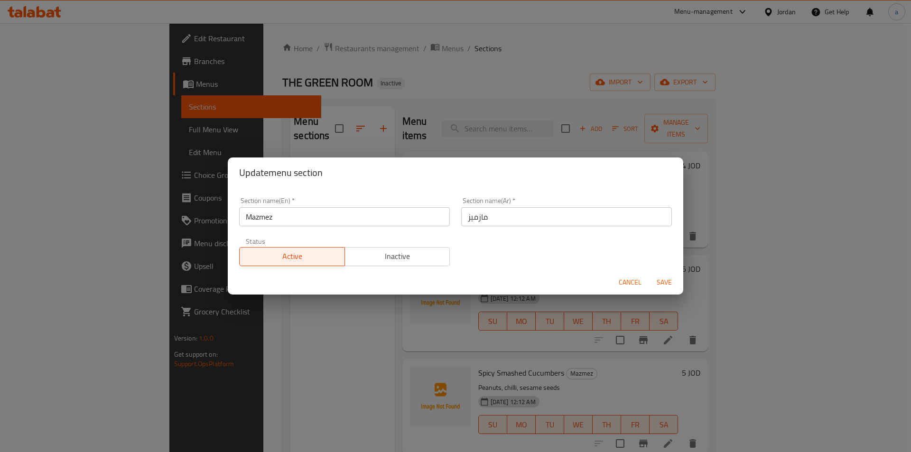
click at [312, 338] on div "Update menu section Section name(En)   * Mazmez Section name(En) * Section name…" at bounding box center [455, 226] width 911 height 452
click at [622, 285] on span "Cancel" at bounding box center [630, 283] width 23 height 12
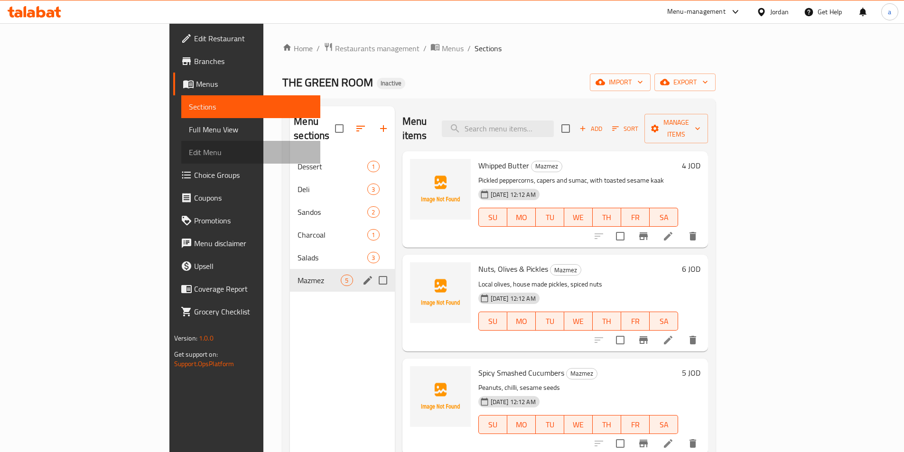
click at [189, 149] on span "Edit Menu" at bounding box center [251, 152] width 124 height 11
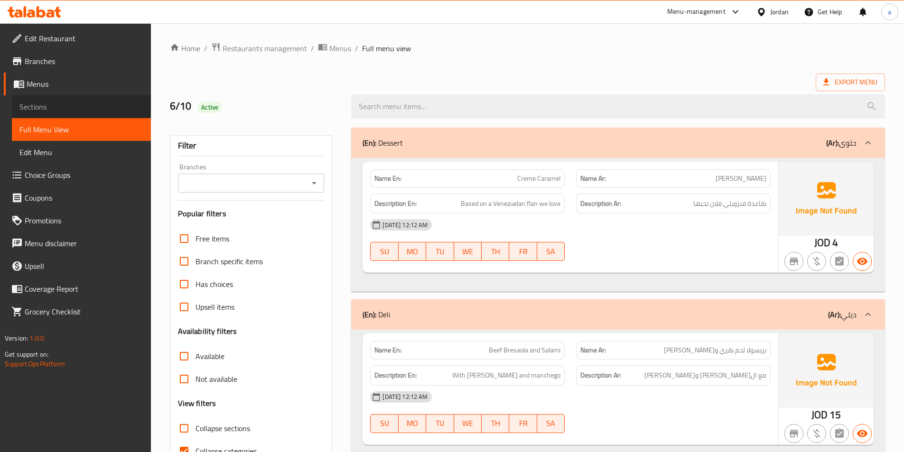
click at [60, 107] on span "Sections" at bounding box center [81, 106] width 124 height 11
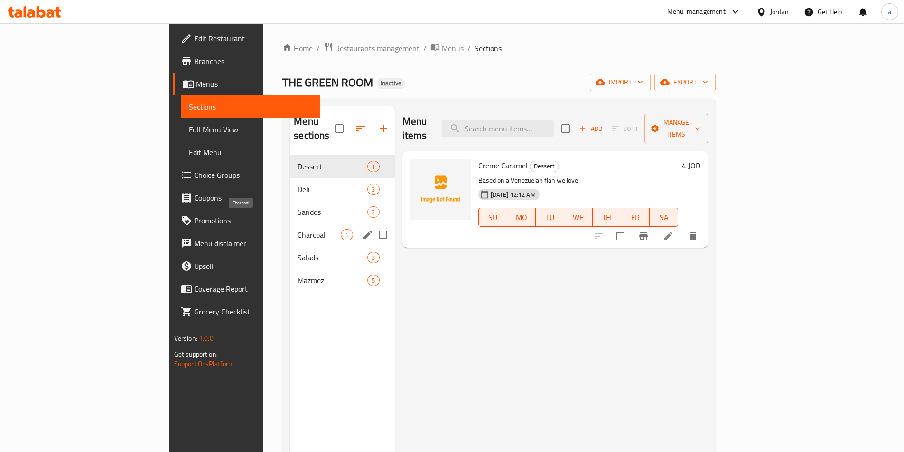
click at [297, 229] on span "Charcoal" at bounding box center [318, 234] width 43 height 11
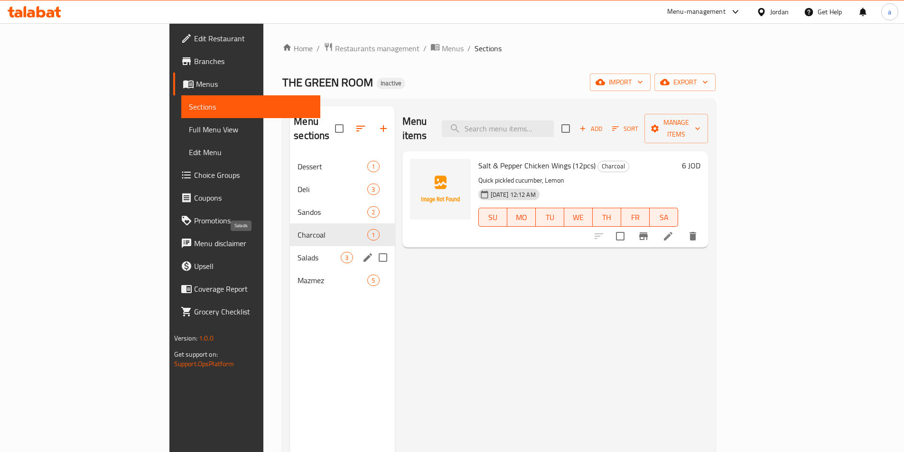
click at [297, 252] on span "Salads" at bounding box center [318, 257] width 43 height 11
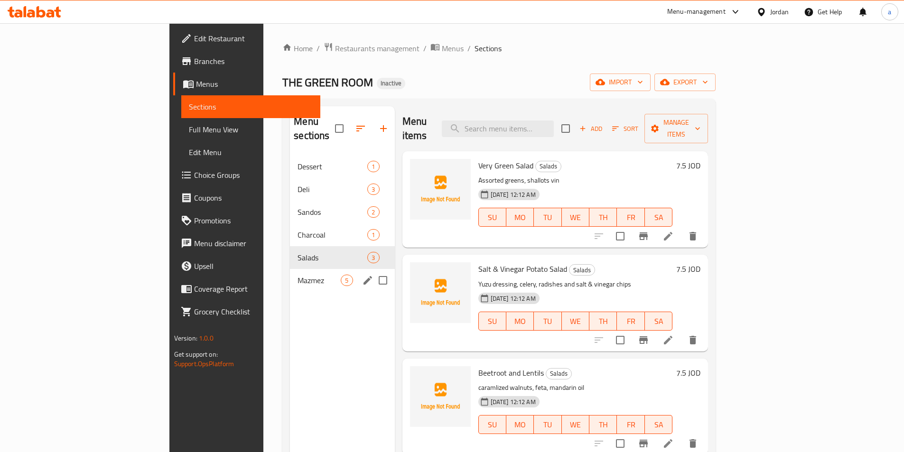
click at [297, 275] on span "Mazmez" at bounding box center [318, 280] width 43 height 11
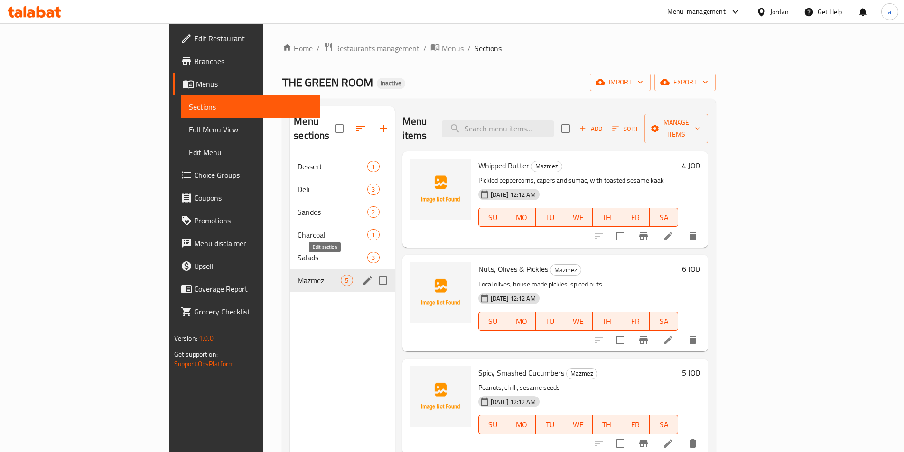
click at [363, 276] on icon "edit" at bounding box center [367, 280] width 9 height 9
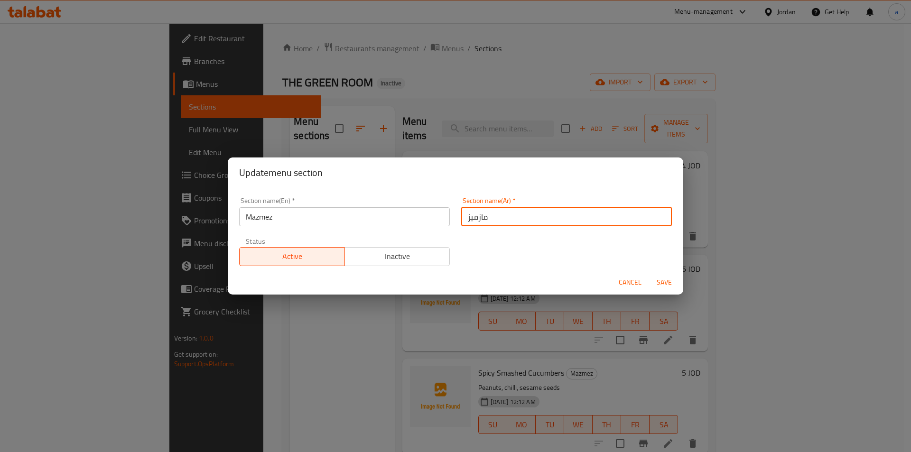
click at [517, 223] on input "مازميز" at bounding box center [566, 216] width 211 height 19
type input "مزمز"
click at [663, 278] on span "Save" at bounding box center [664, 283] width 23 height 12
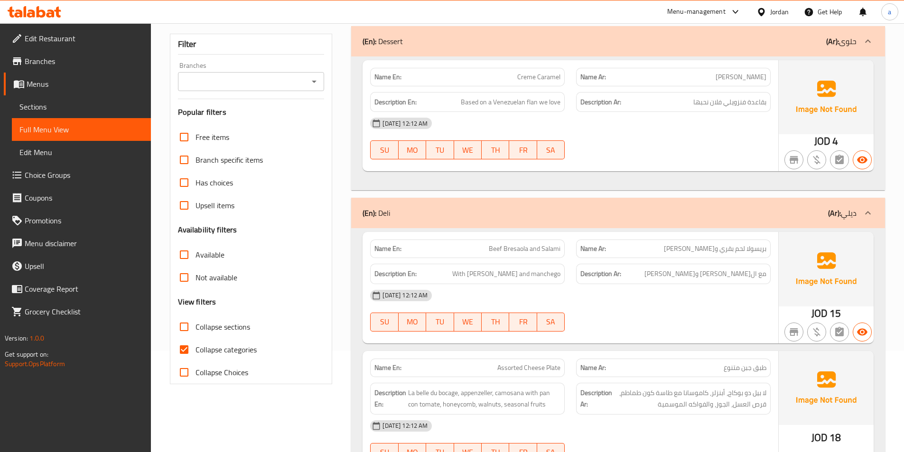
scroll to position [190, 0]
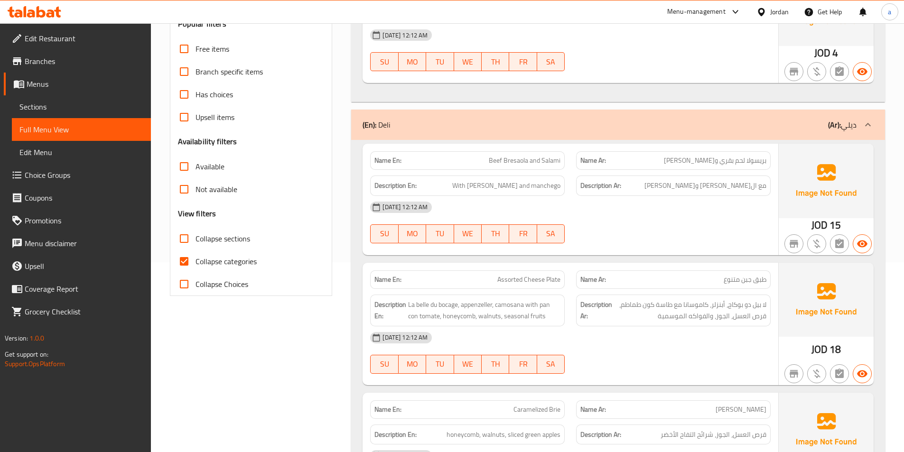
click at [186, 262] on input "Collapse categories" at bounding box center [184, 261] width 23 height 23
checkbox input "false"
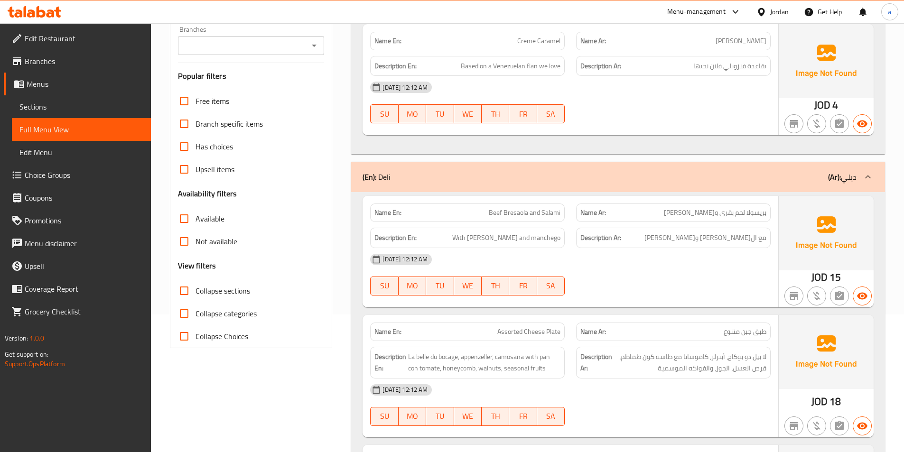
scroll to position [142, 0]
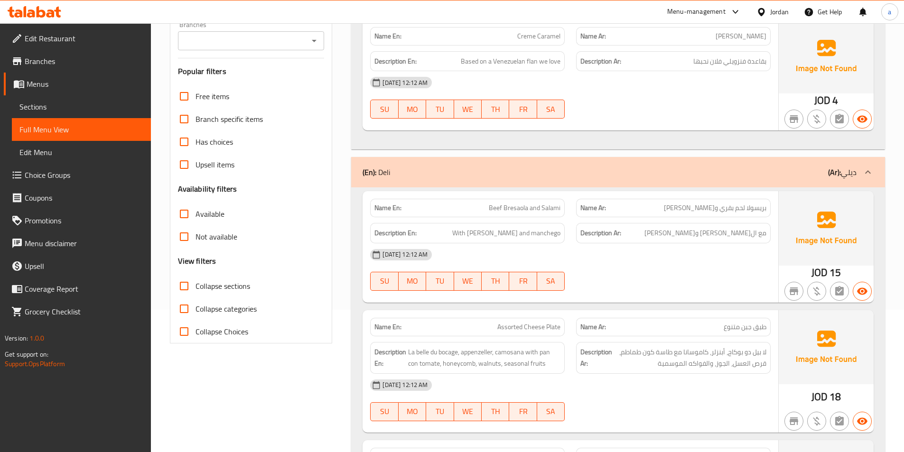
click at [518, 206] on span "Beef Bresaola and Salami" at bounding box center [525, 208] width 72 height 10
click at [641, 259] on div "[DATE] 12:12 AM" at bounding box center [570, 254] width 412 height 23
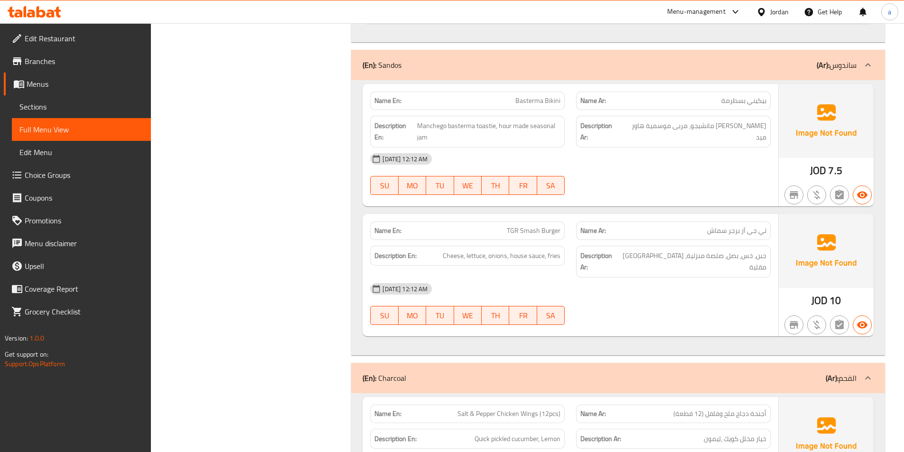
scroll to position [712, 0]
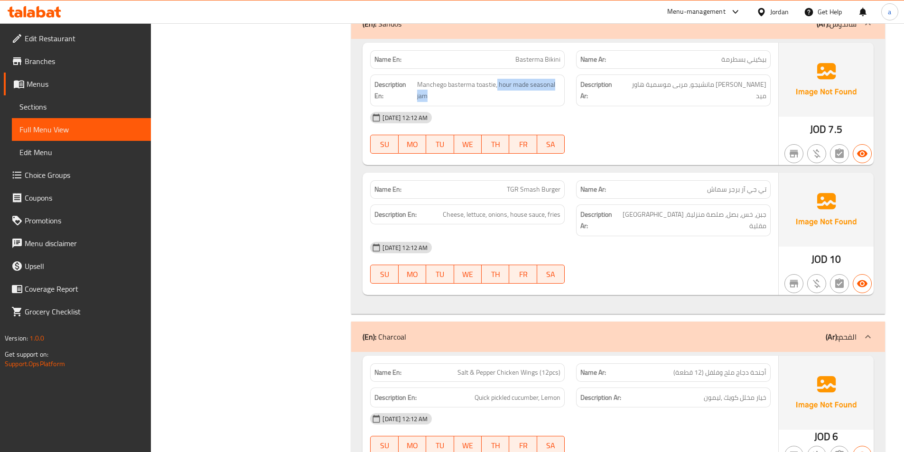
drag, startPoint x: 497, startPoint y: 86, endPoint x: 560, endPoint y: 98, distance: 64.7
click at [563, 100] on div "Description En: Manchego basterma toastie, hour made seasonal jam" at bounding box center [467, 90] width 195 height 32
click at [600, 97] on div "Description Ar: [PERSON_NAME] مانشيجو، مربى موسمية هاور ميد" at bounding box center [673, 90] width 206 height 43
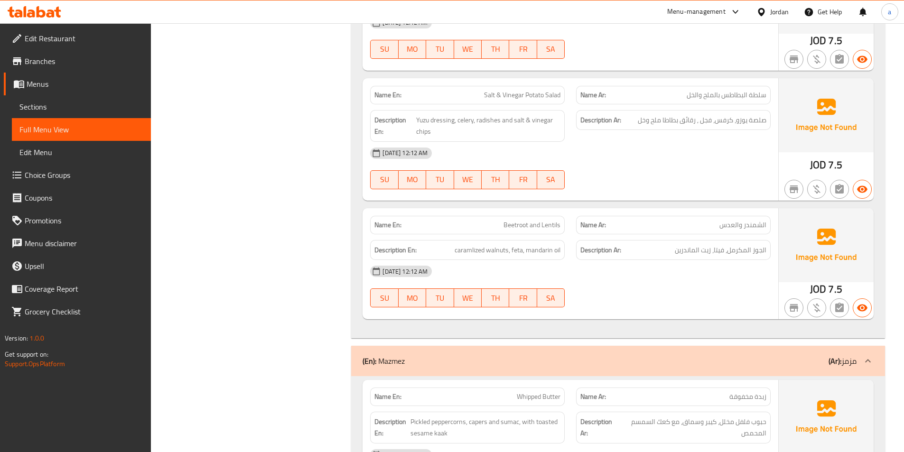
scroll to position [1376, 0]
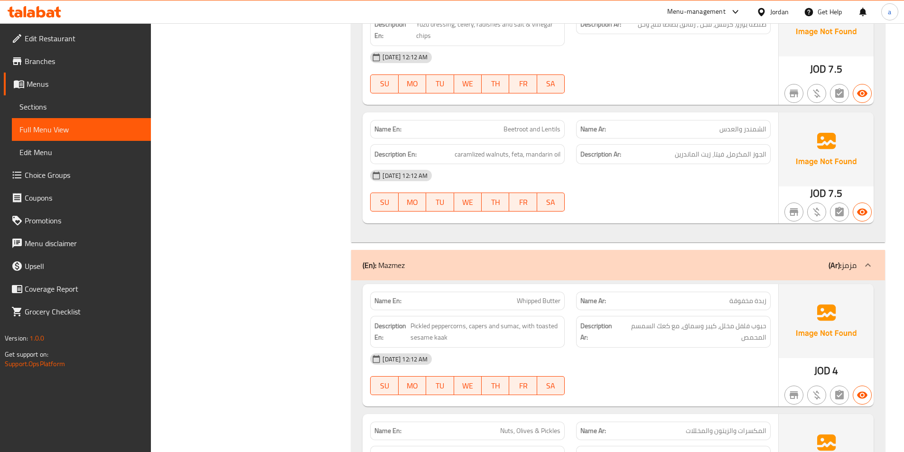
click at [538, 296] on span "Whipped Butter" at bounding box center [539, 301] width 44 height 10
copy span "Whipped Butter"
click at [453, 329] on span "Pickled peppercorns, capers and sumac, with toasted sesame kaak" at bounding box center [485, 331] width 150 height 23
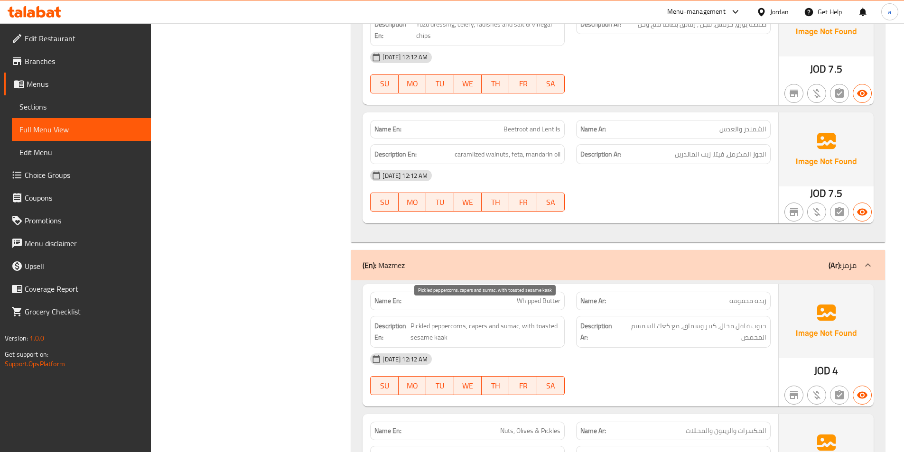
click at [508, 320] on span "Pickled peppercorns, capers and sumac, with toasted sesame kaak" at bounding box center [485, 331] width 150 height 23
click at [518, 348] on div "[DATE] 12:12 AM" at bounding box center [570, 359] width 412 height 23
click at [521, 322] on span "Pickled peppercorns, capers and sumac, with toasted sesame kaak" at bounding box center [485, 331] width 150 height 23
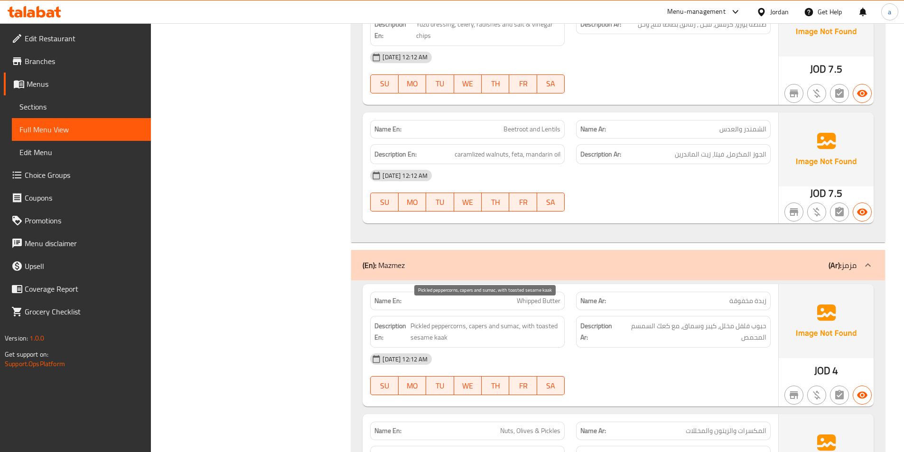
click at [525, 320] on span "Pickled peppercorns, capers and sumac, with toasted sesame kaak" at bounding box center [485, 331] width 150 height 23
copy span "Pickled peppercorns, capers and sumac, with toasted sesame kaak"
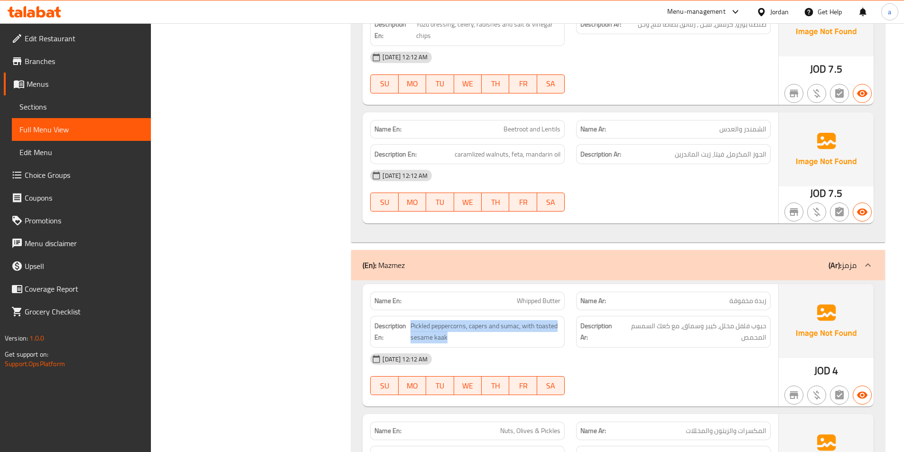
scroll to position [1566, 0]
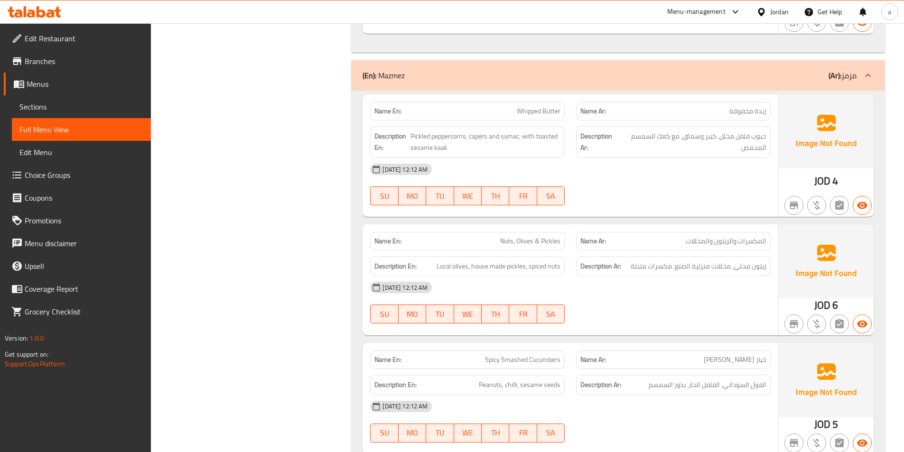
click at [680, 297] on div "[DATE] 12:12 AM SU MO TU WE TH FR SA" at bounding box center [570, 302] width 412 height 53
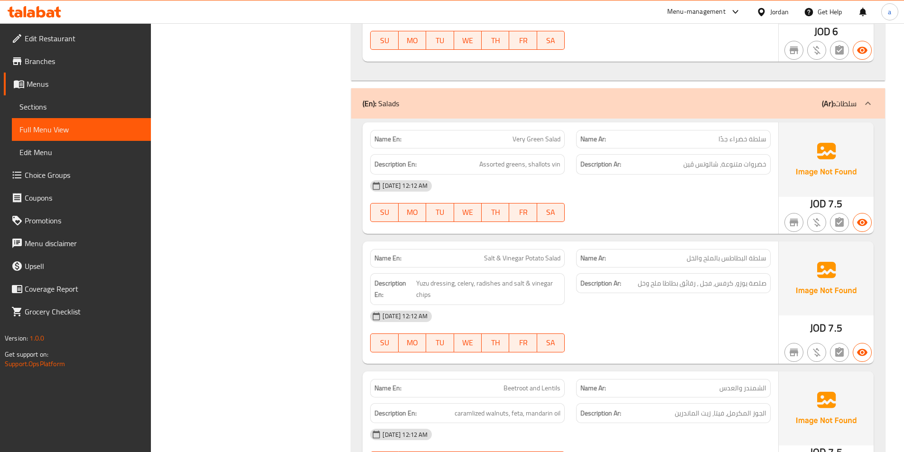
scroll to position [1186, 0]
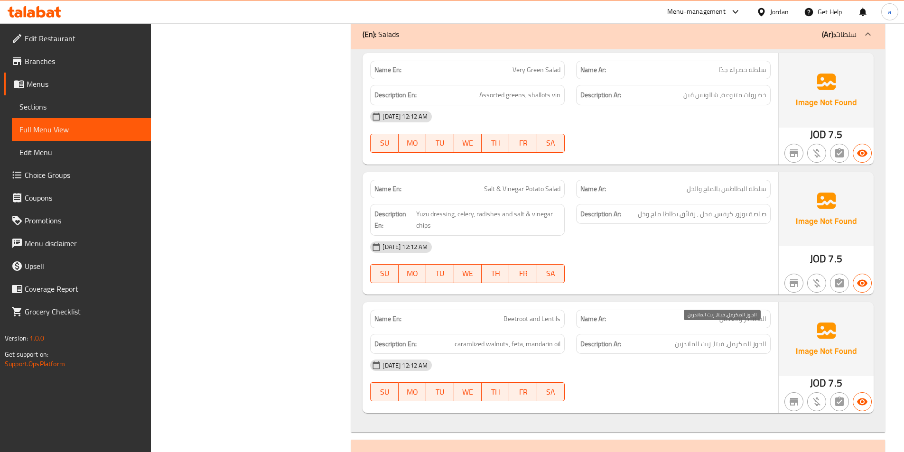
click at [714, 338] on span "الجوز المكرمل، فيتا، زيت الماندرين" at bounding box center [721, 344] width 92 height 12
copy div "الجوز المكرمل، فيتا، زيت الماندرين"
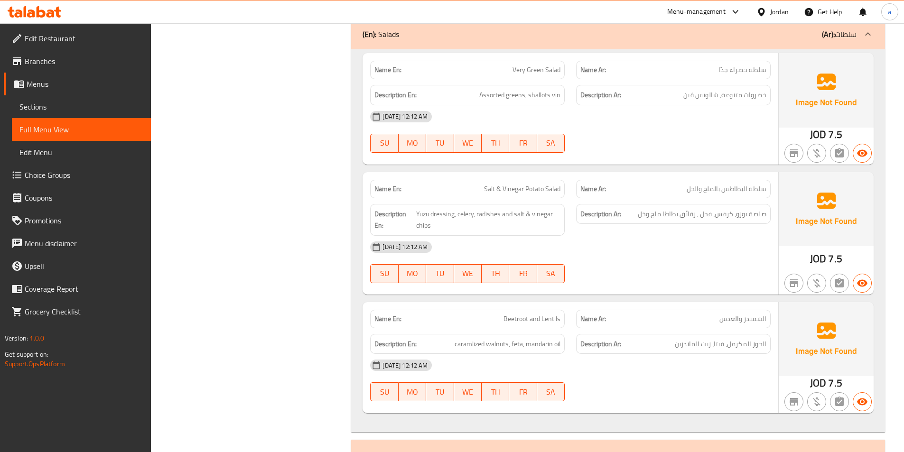
click at [731, 314] on span "الشمندر والعدس" at bounding box center [742, 319] width 47 height 10
copy span "الشمندر والعدس"
click at [525, 314] on span "Beetroot and Lentils" at bounding box center [531, 319] width 57 height 10
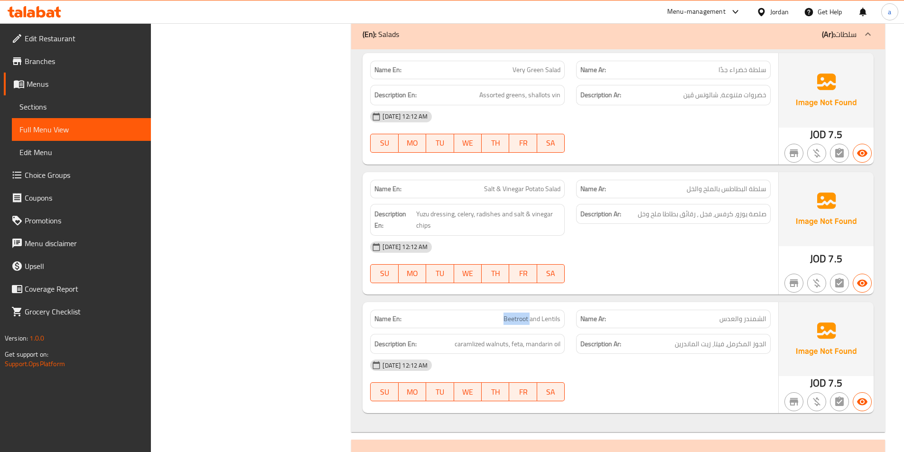
click at [525, 314] on span "Beetroot and Lentils" at bounding box center [531, 319] width 57 height 10
copy span "Beetroot and Lentils"
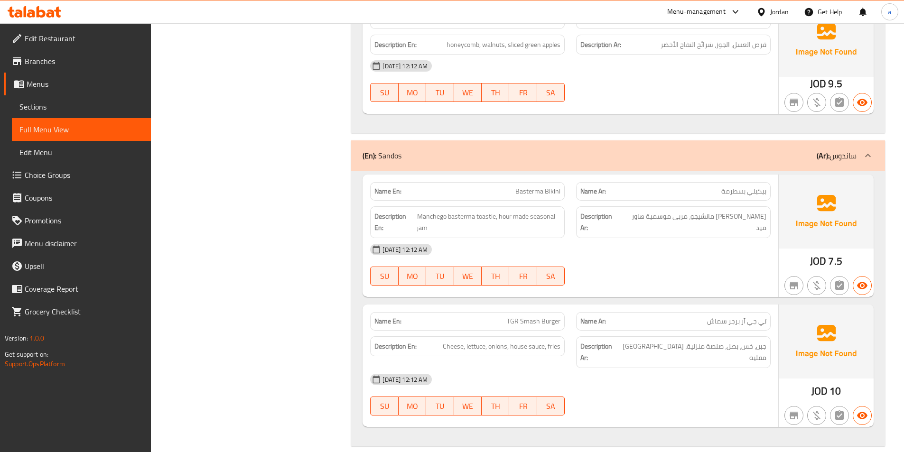
scroll to position [569, 0]
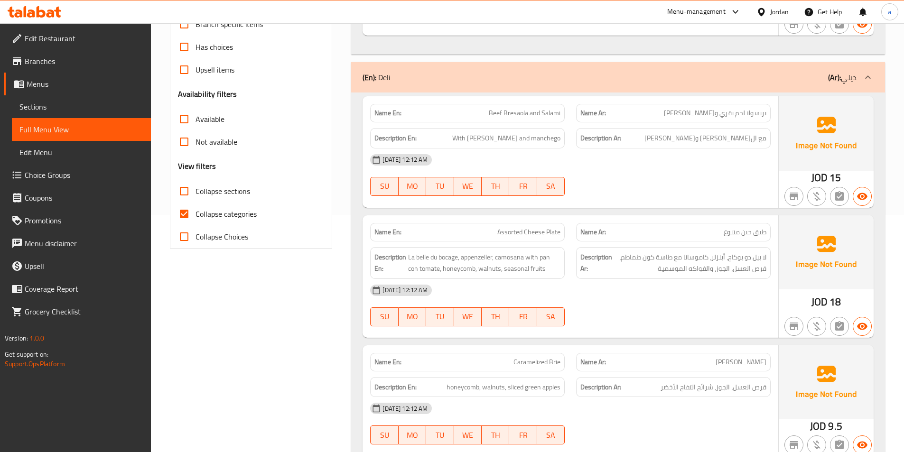
click at [188, 214] on input "Collapse categories" at bounding box center [184, 214] width 23 height 23
checkbox input "false"
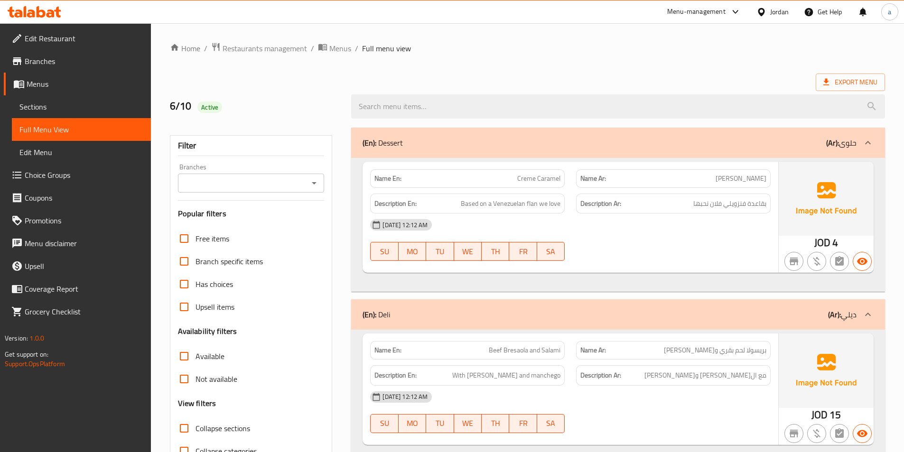
click at [833, 87] on span "Export Menu" at bounding box center [850, 82] width 54 height 12
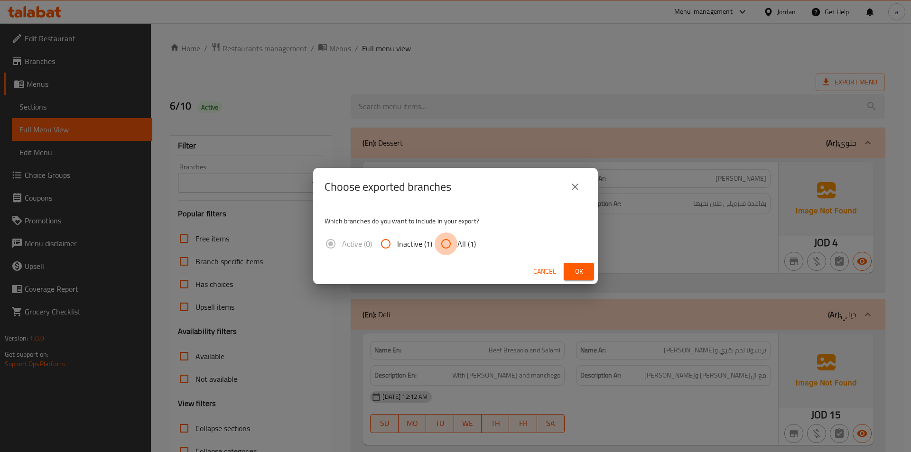
click at [445, 240] on input "All (1)" at bounding box center [446, 243] width 23 height 23
radio input "true"
click at [576, 268] on span "Ok" at bounding box center [578, 272] width 15 height 12
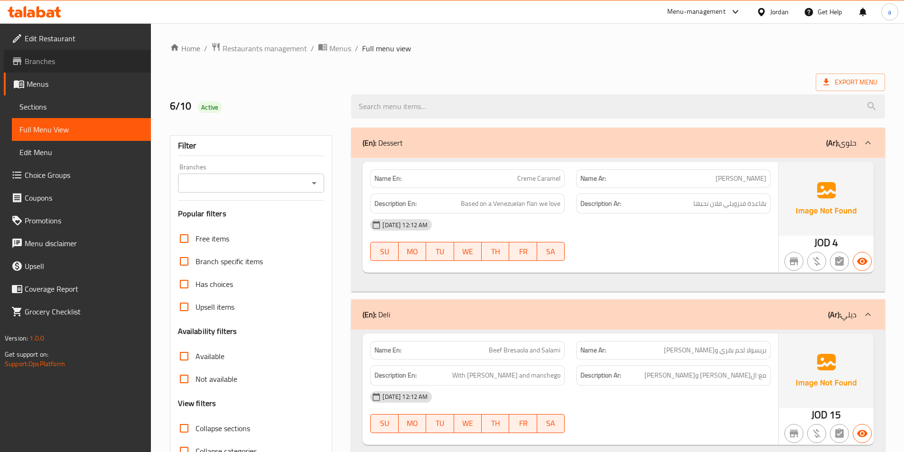
click at [38, 64] on span "Branches" at bounding box center [84, 61] width 119 height 11
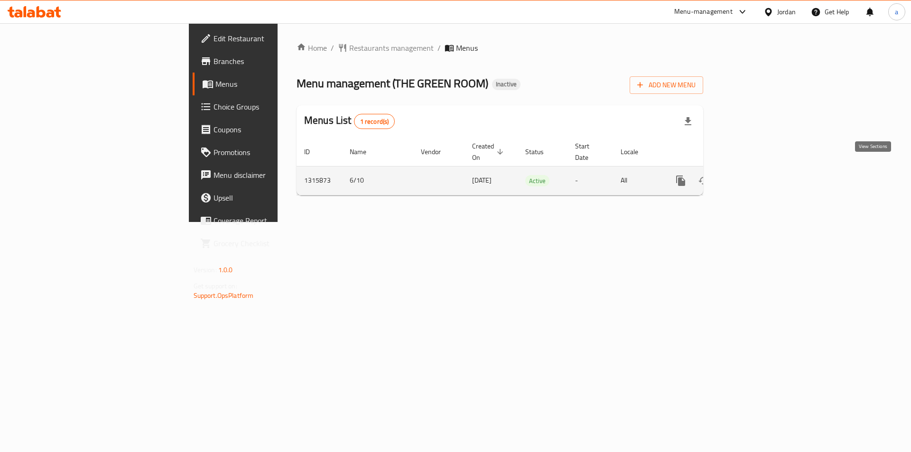
click at [755, 175] on icon "enhanced table" at bounding box center [748, 180] width 11 height 11
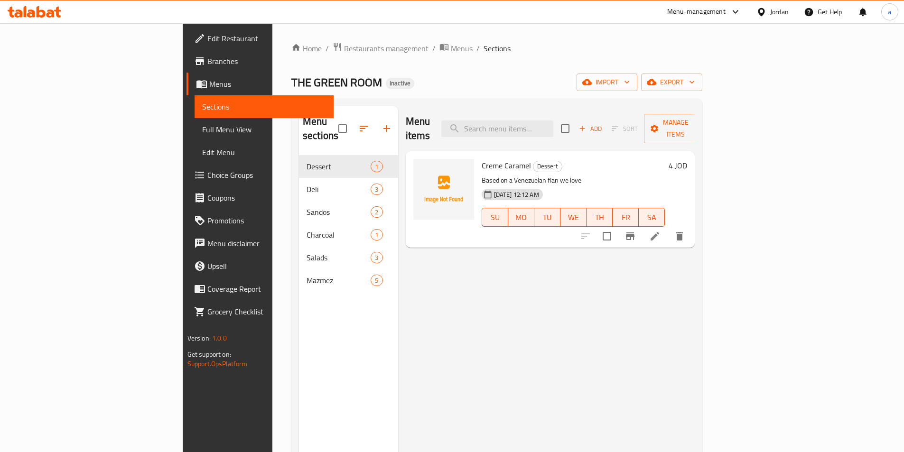
click at [56, 12] on icon at bounding box center [57, 12] width 7 height 11
